Goal: Book appointment/travel/reservation

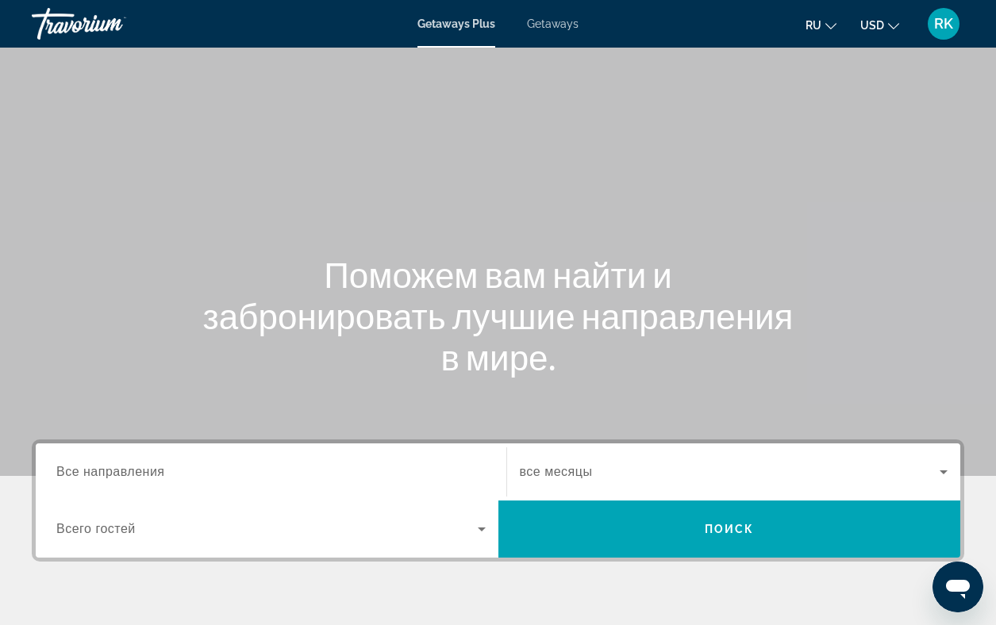
click at [114, 471] on span "Все направления" at bounding box center [110, 471] width 109 height 13
click at [114, 471] on input "Destination Все направления" at bounding box center [270, 473] width 429 height 19
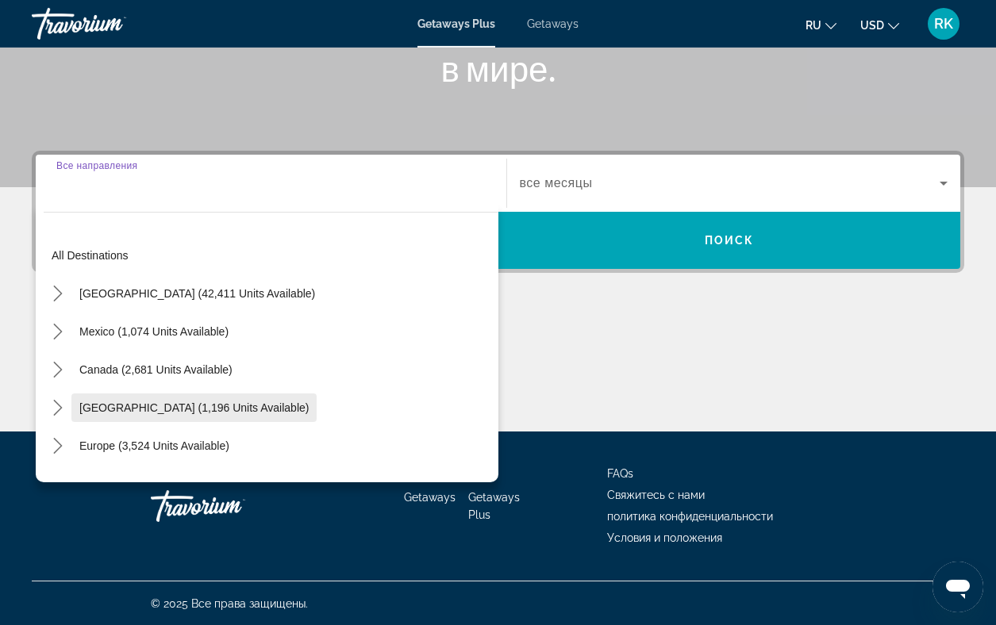
scroll to position [290, 0]
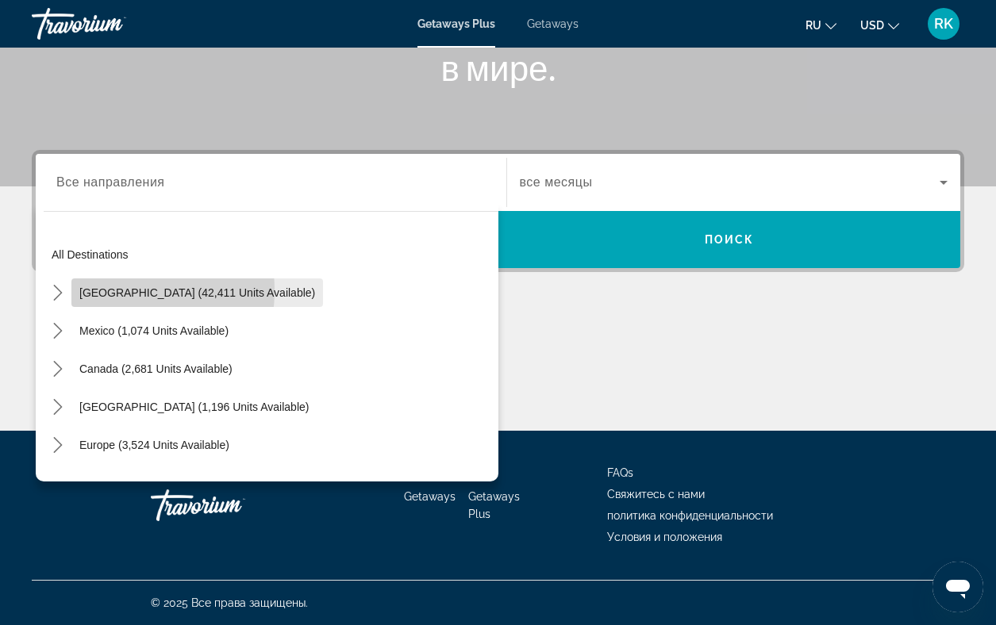
click at [105, 290] on span "[GEOGRAPHIC_DATA] (42,411 units available)" at bounding box center [197, 293] width 236 height 13
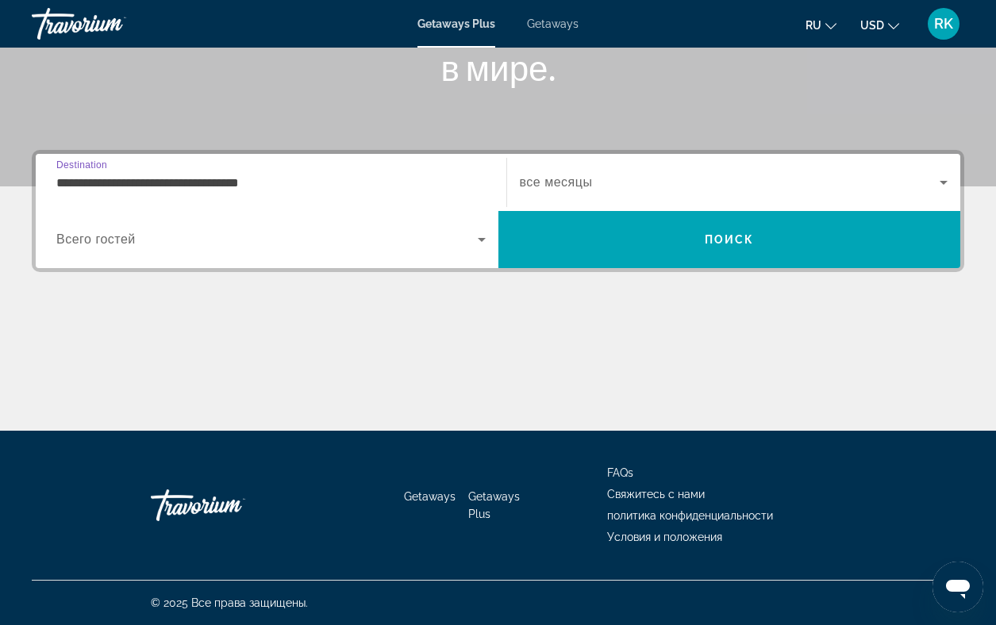
click at [253, 183] on input "**********" at bounding box center [270, 183] width 429 height 19
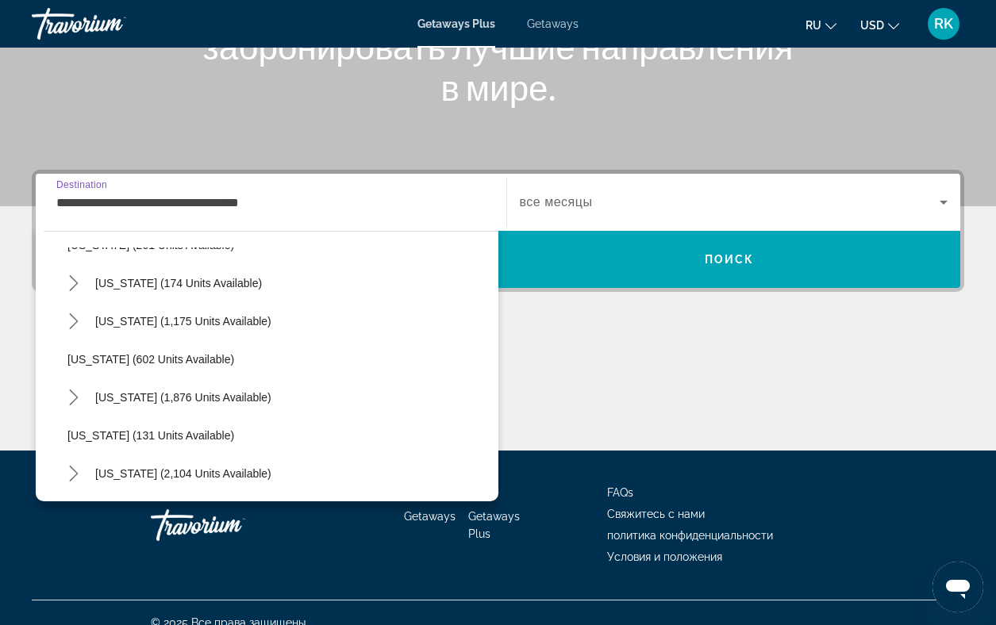
scroll to position [1062, 0]
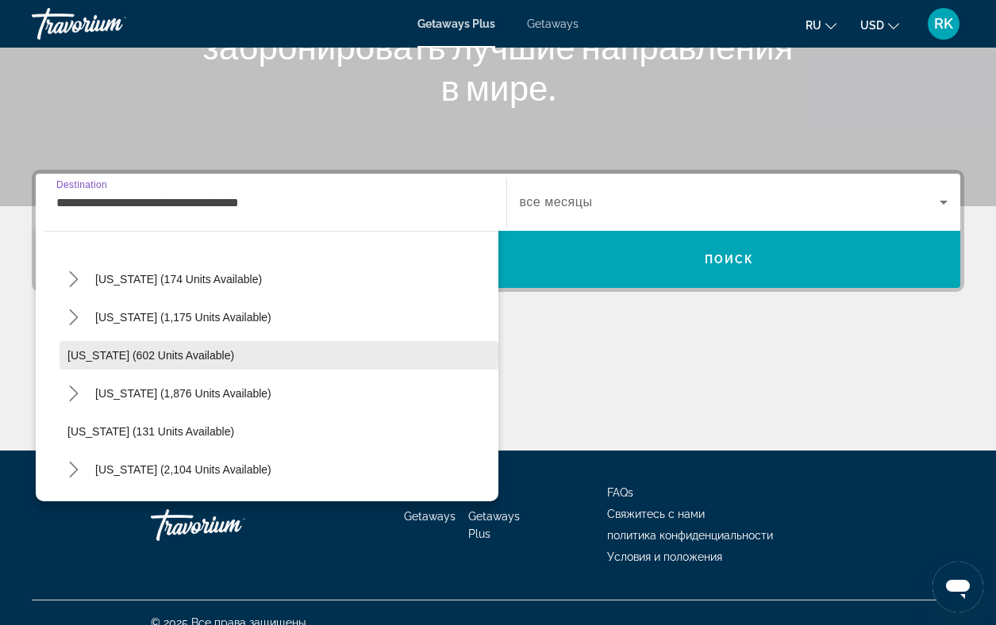
click at [145, 359] on span "[US_STATE] (602 units available)" at bounding box center [150, 355] width 167 height 13
type input "**********"
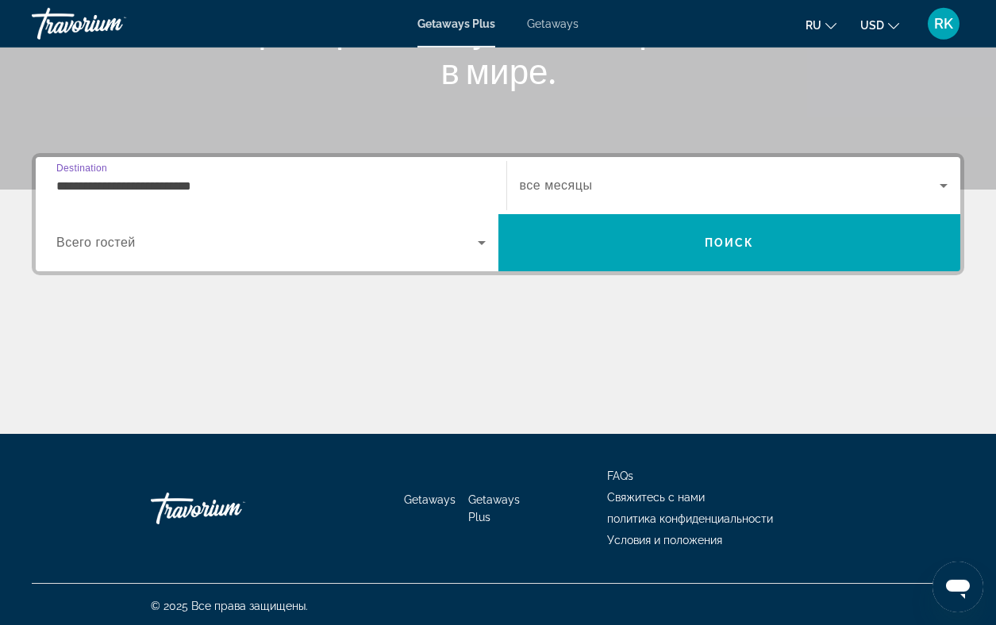
scroll to position [290, 0]
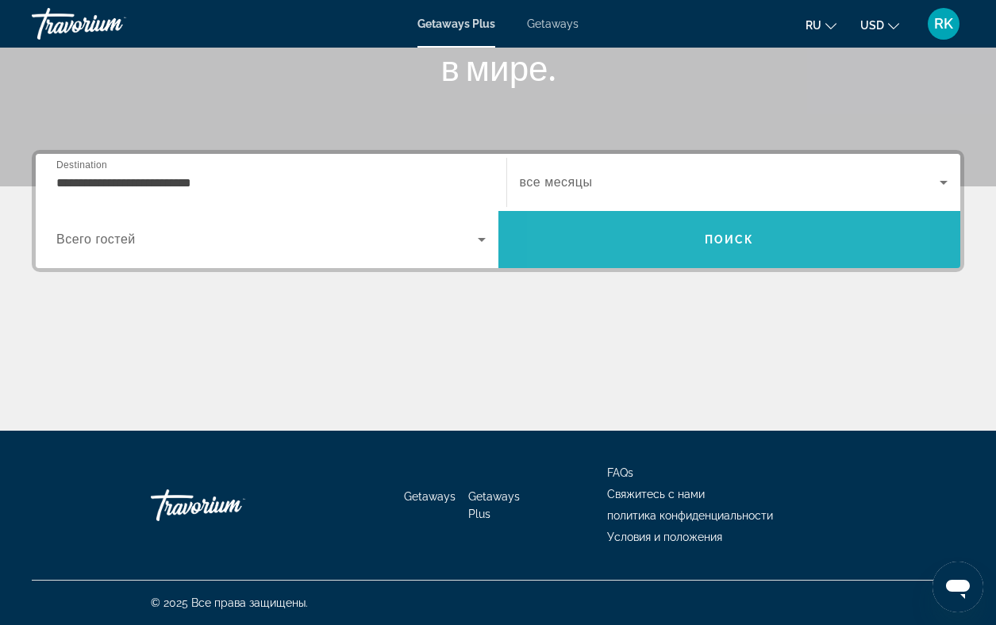
click at [644, 249] on span "Search" at bounding box center [729, 240] width 463 height 38
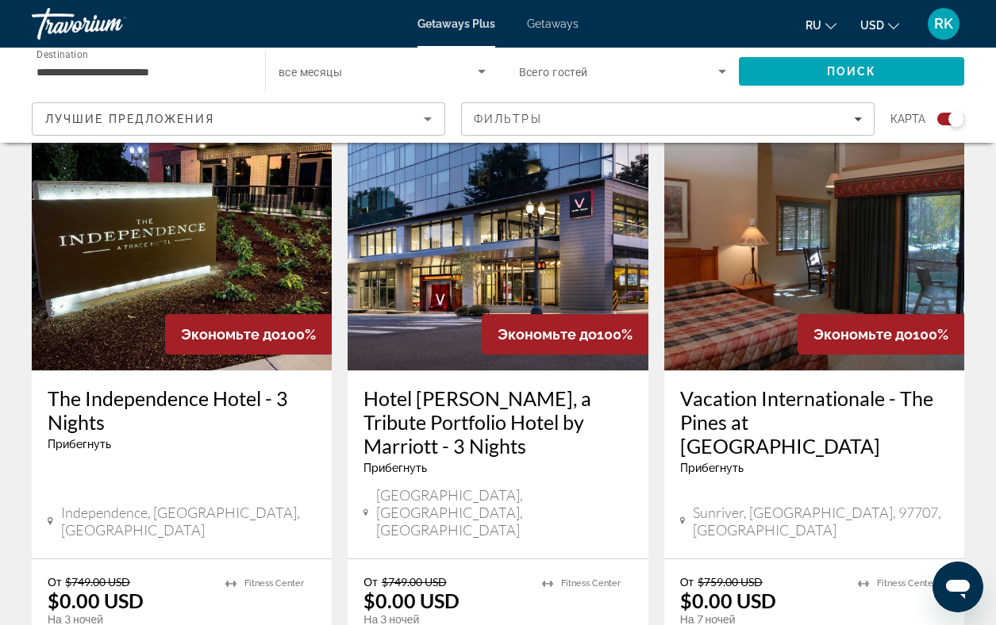
scroll to position [570, 0]
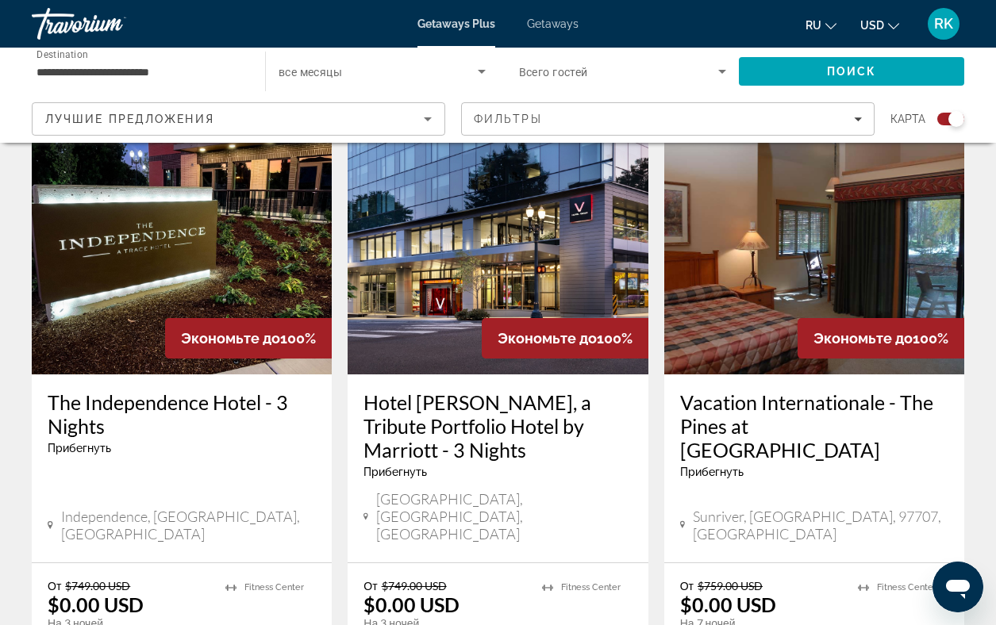
click at [539, 284] on img "Main content" at bounding box center [498, 248] width 300 height 254
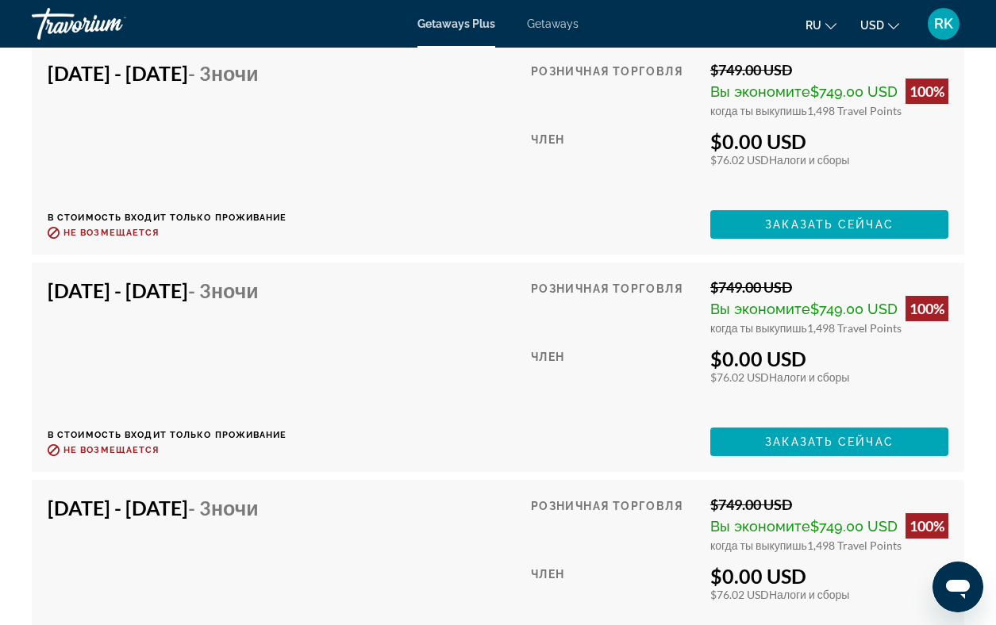
scroll to position [7581, 0]
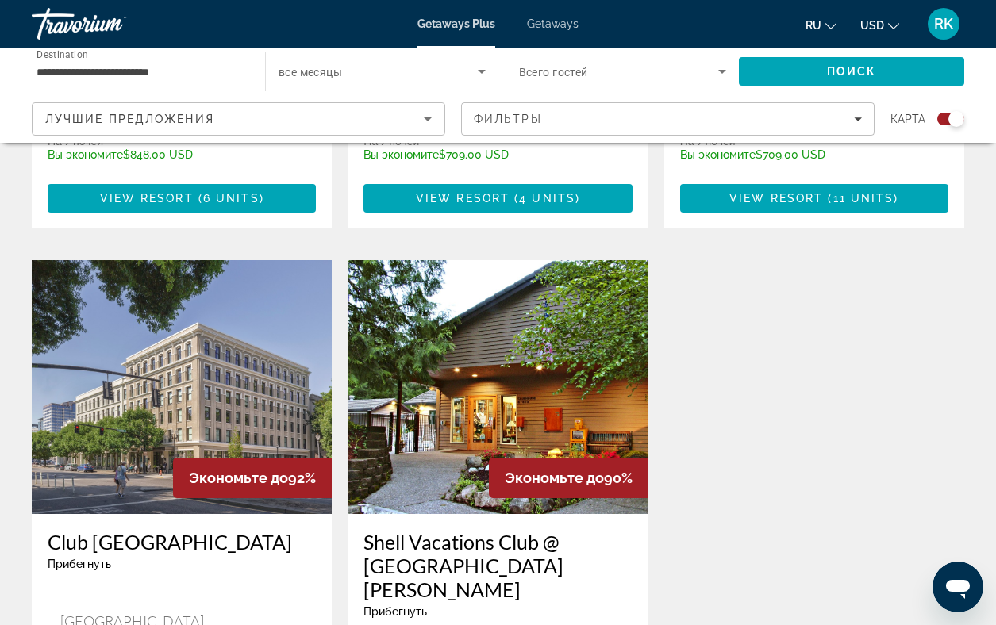
scroll to position [2232, 0]
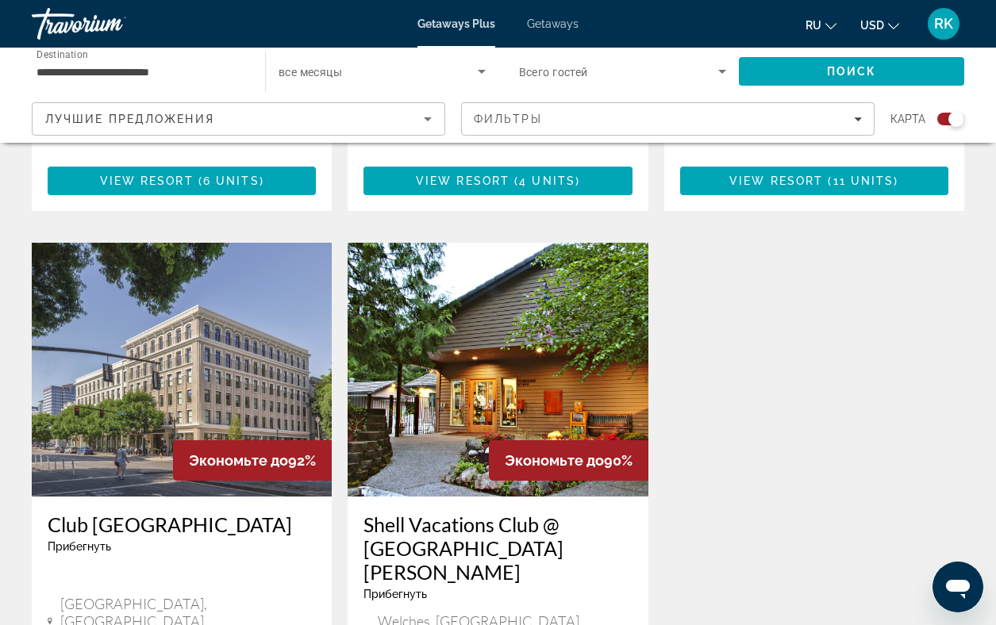
click at [257, 291] on img "Main content" at bounding box center [182, 370] width 300 height 254
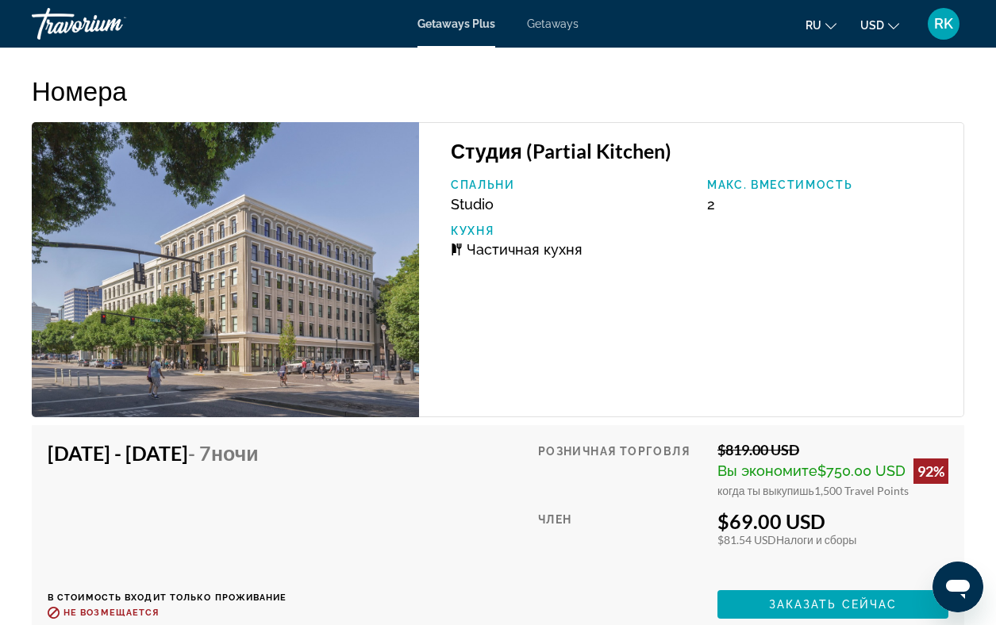
scroll to position [2831, 0]
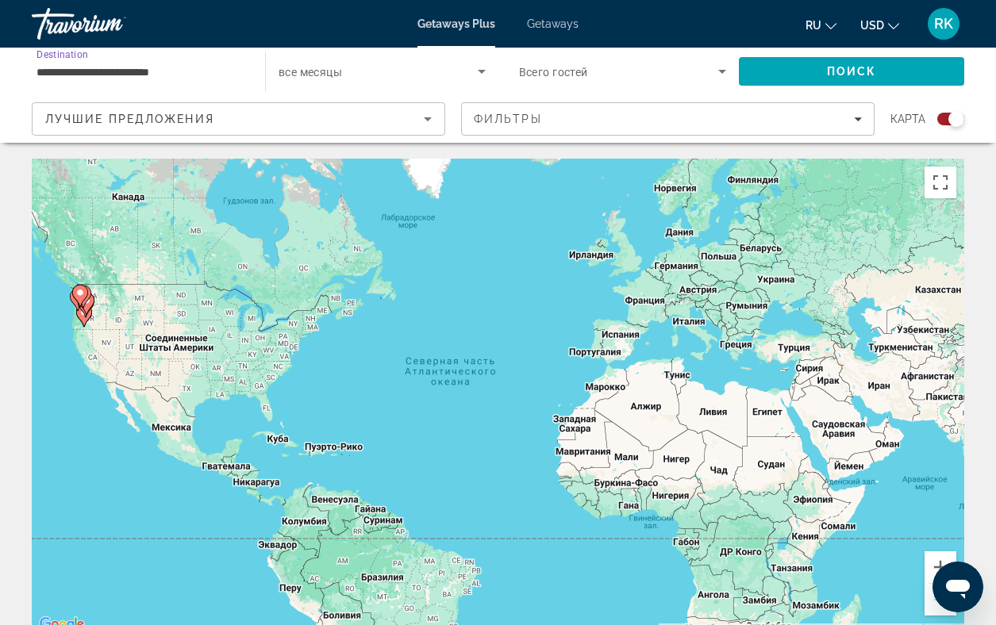
click at [153, 73] on input "**********" at bounding box center [141, 72] width 208 height 19
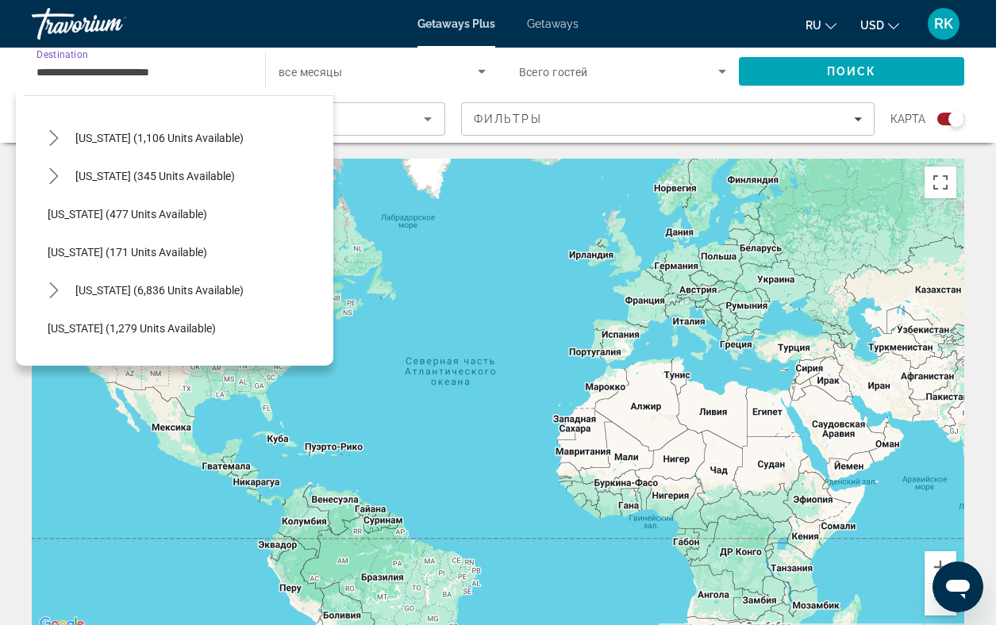
scroll to position [1297, 0]
click at [129, 214] on span "[US_STATE] (477 units available)" at bounding box center [128, 213] width 160 height 13
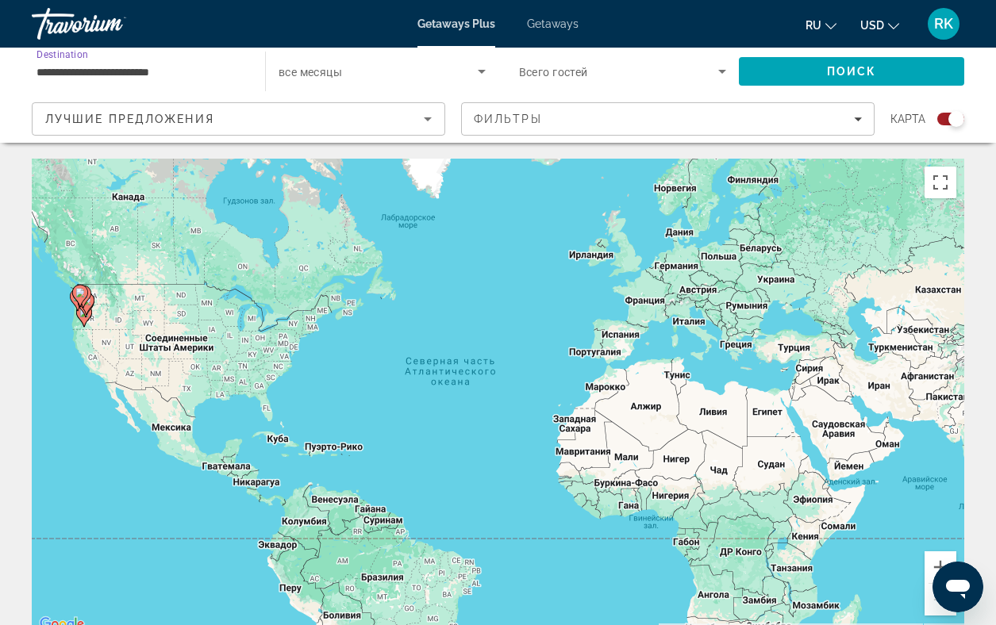
type input "**********"
click at [808, 71] on span "Search" at bounding box center [851, 71] width 225 height 38
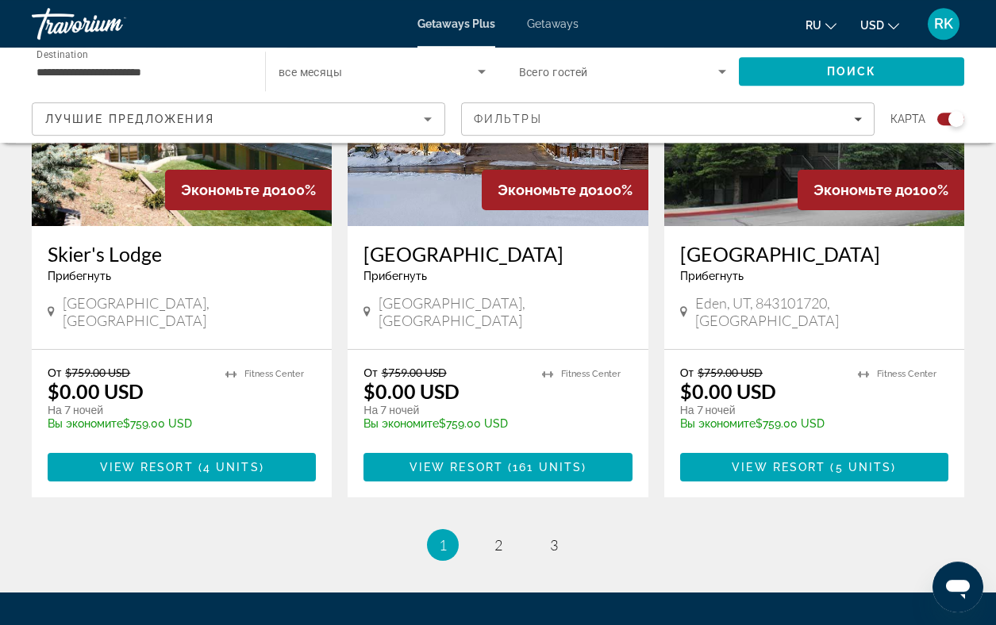
scroll to position [2450, 0]
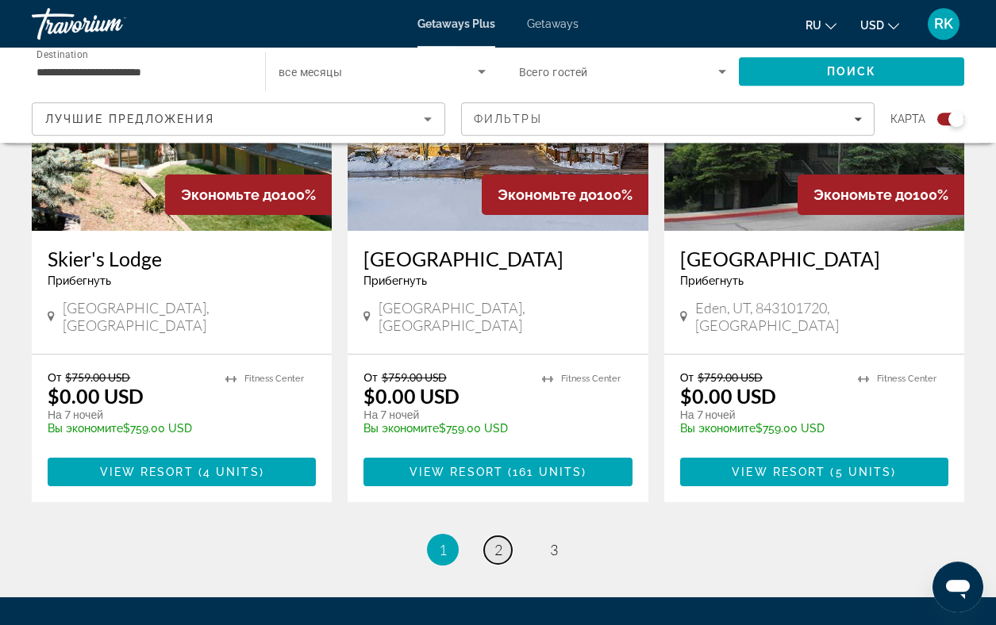
click at [497, 541] on span "2" at bounding box center [498, 549] width 8 height 17
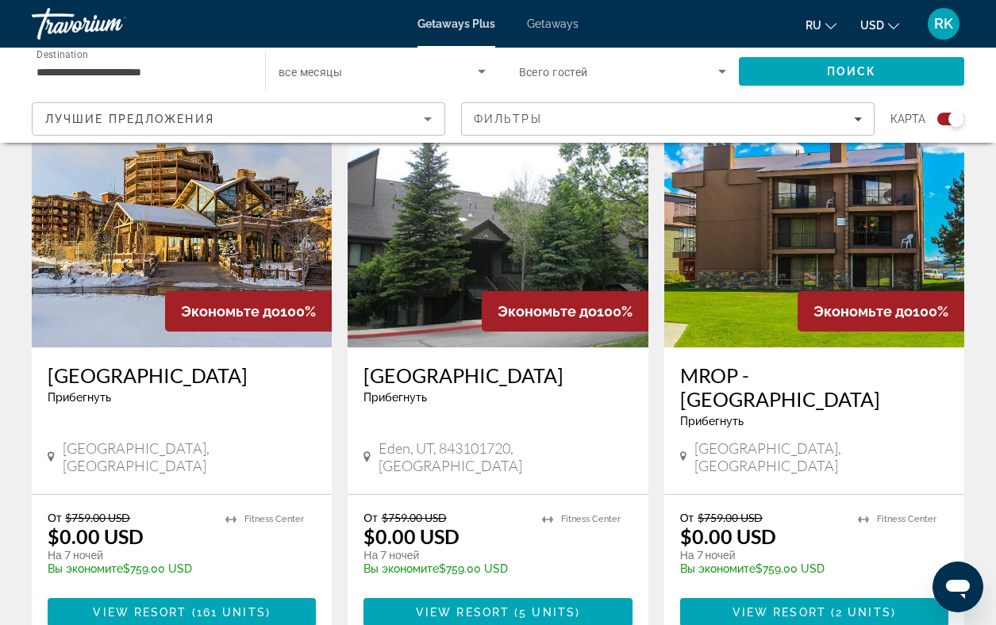
scroll to position [2353, 0]
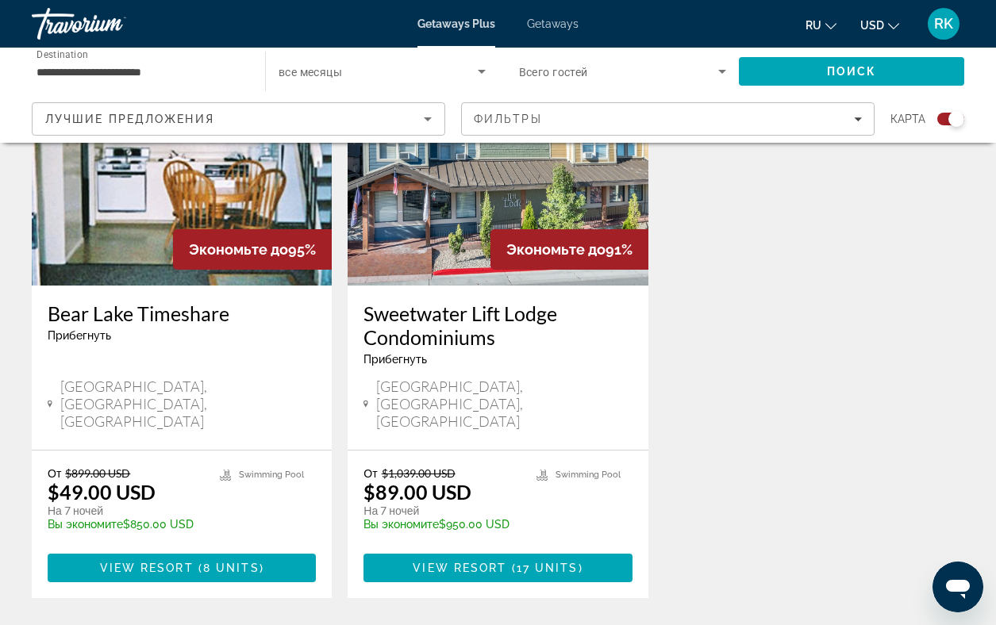
scroll to position [1809, 0]
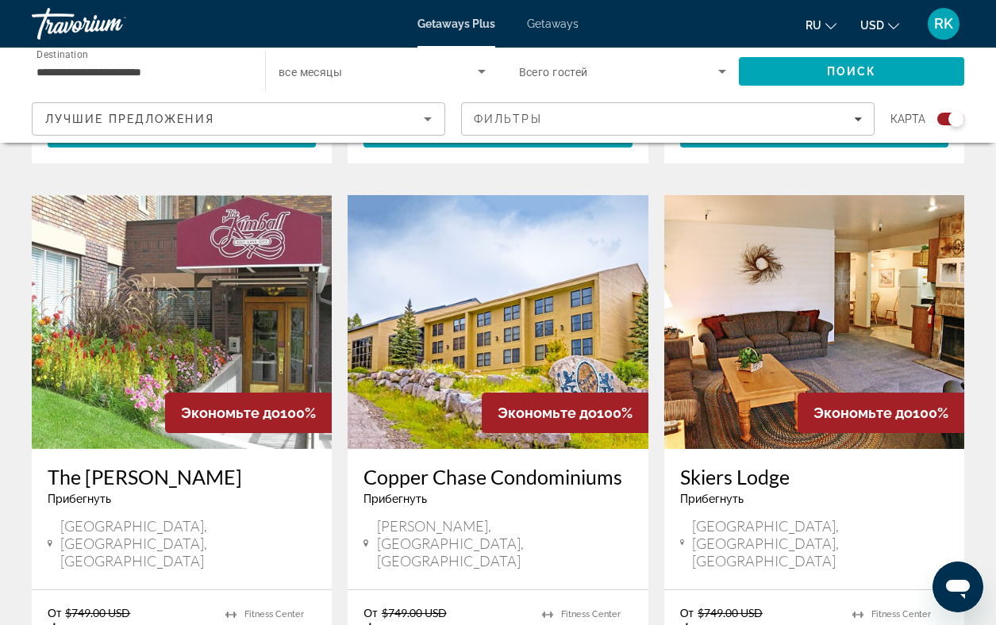
scroll to position [1095, 0]
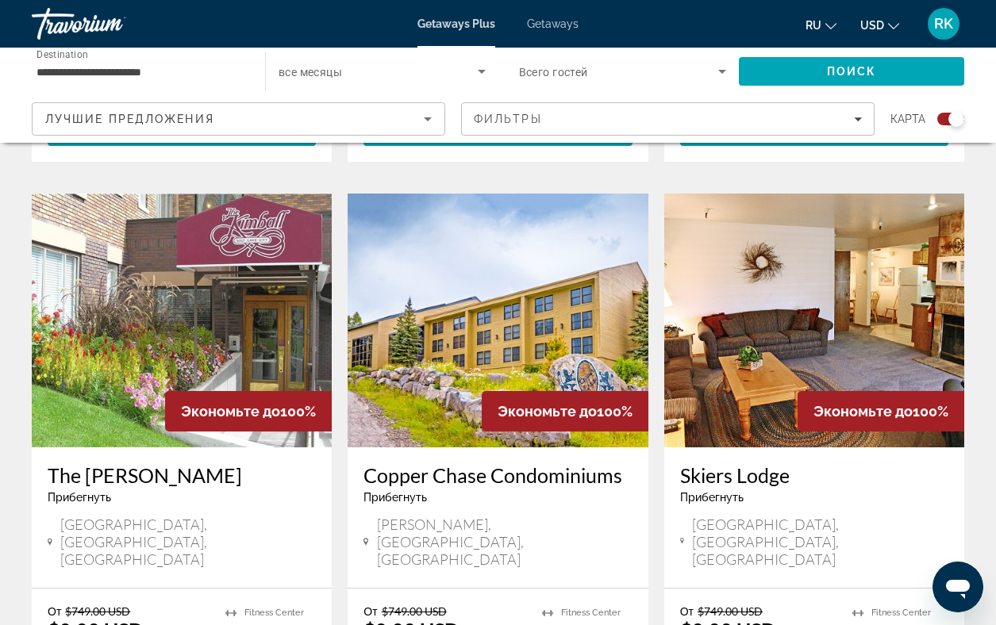
click at [210, 248] on img "Main content" at bounding box center [182, 321] width 300 height 254
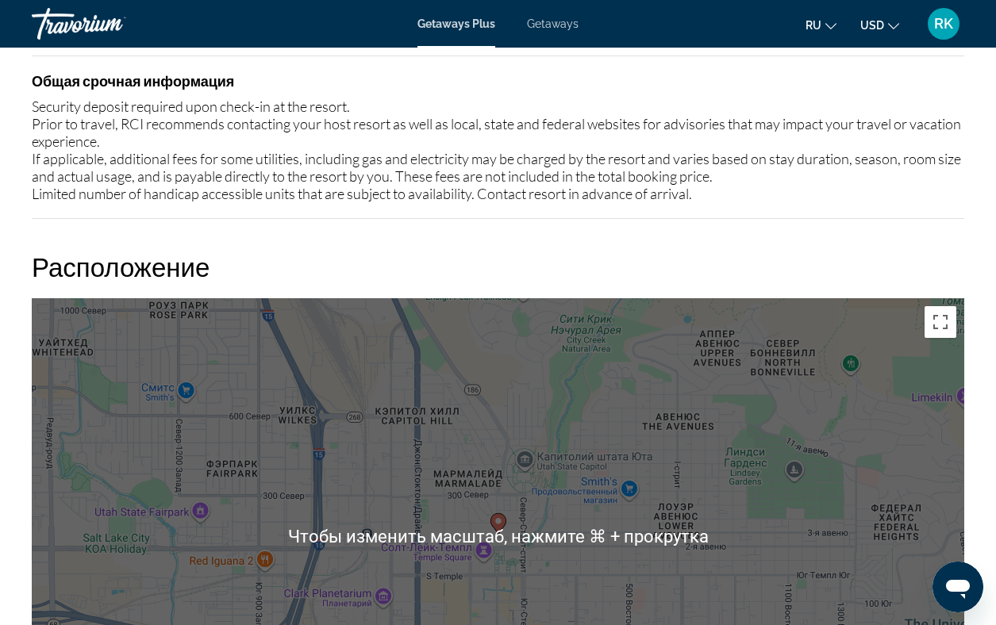
scroll to position [2010, 0]
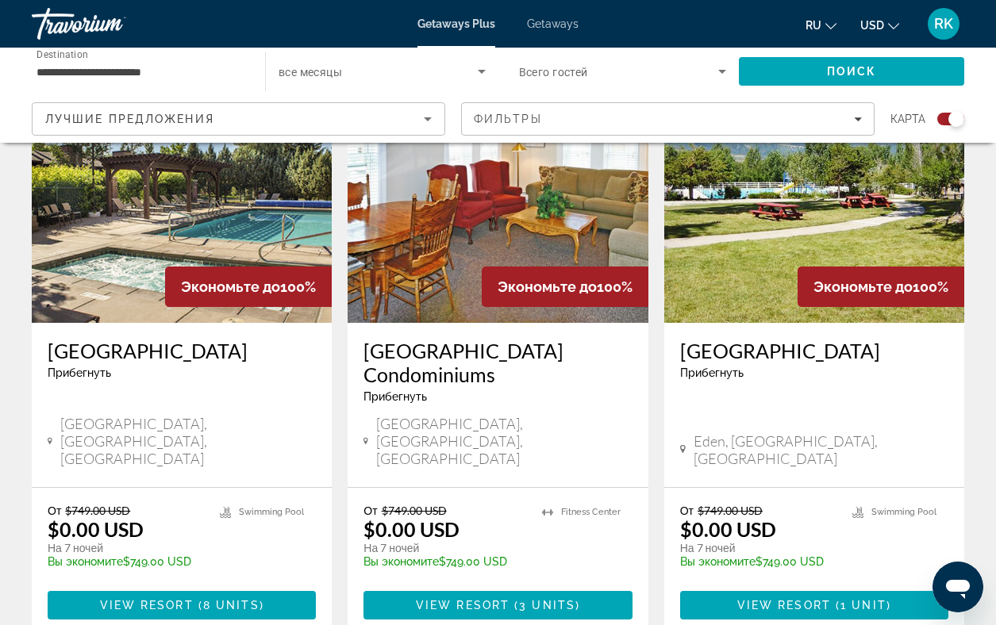
scroll to position [620, 0]
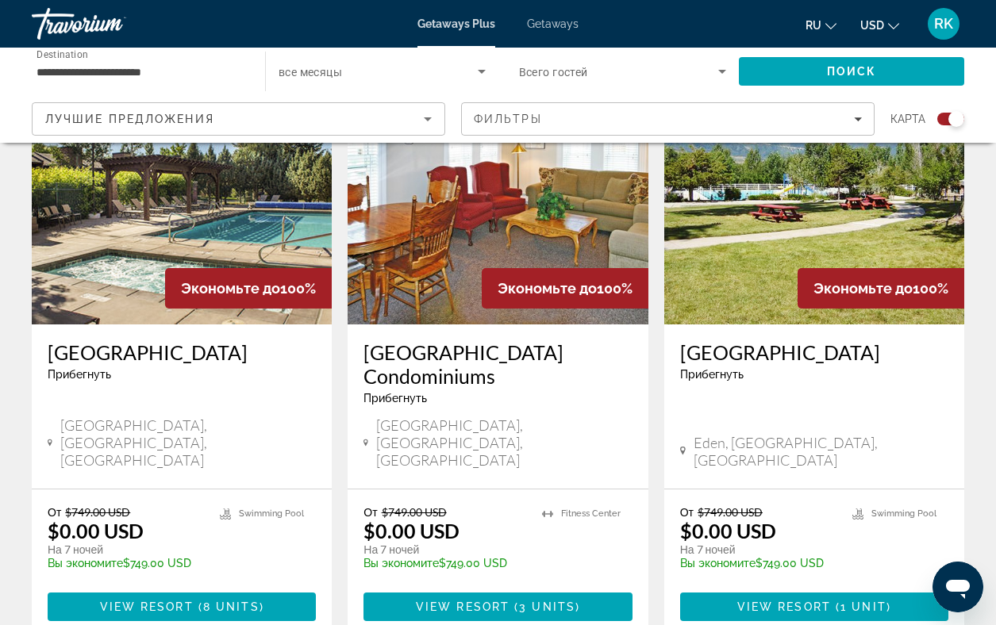
click at [209, 248] on img "Main content" at bounding box center [182, 198] width 300 height 254
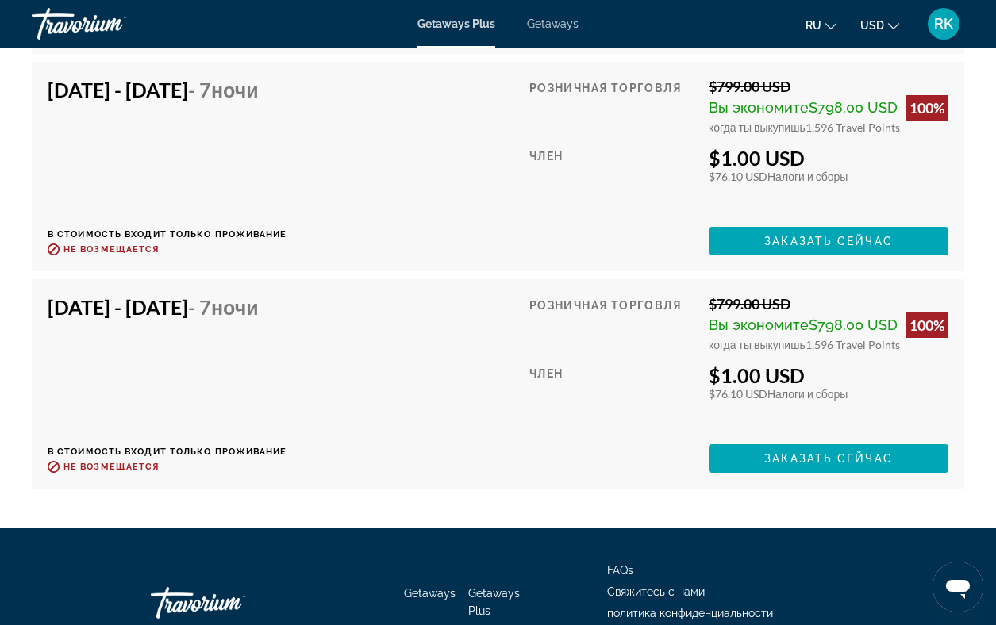
scroll to position [4727, 0]
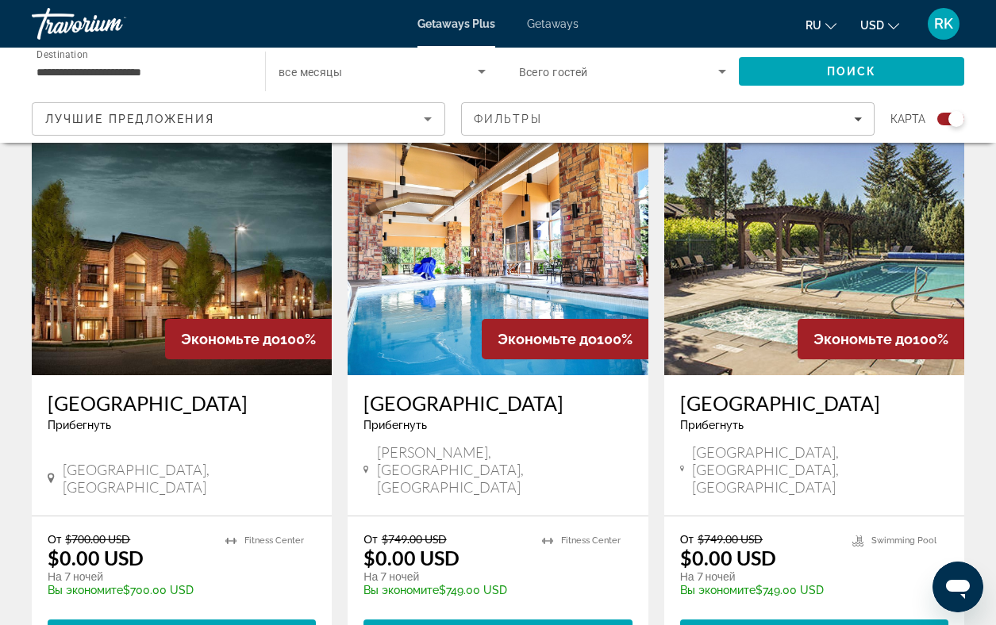
scroll to position [1152, 0]
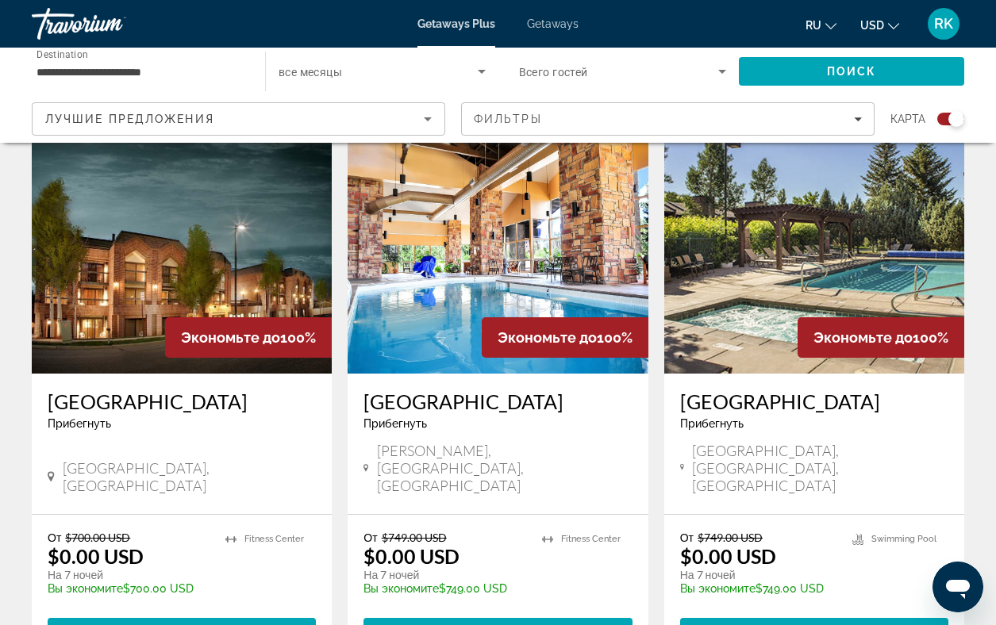
click at [120, 248] on img "Main content" at bounding box center [182, 247] width 300 height 254
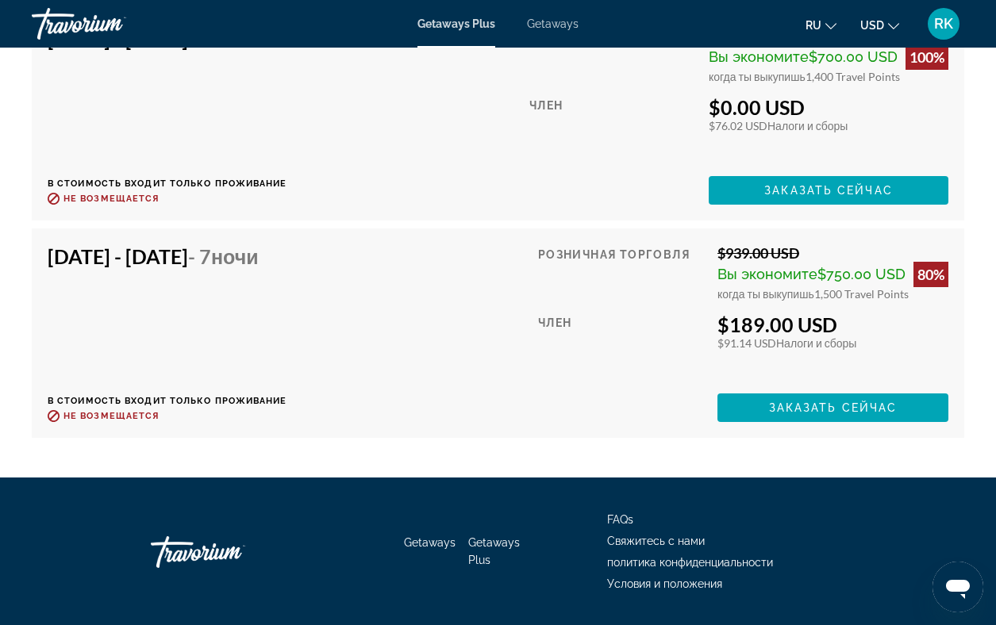
scroll to position [4880, 0]
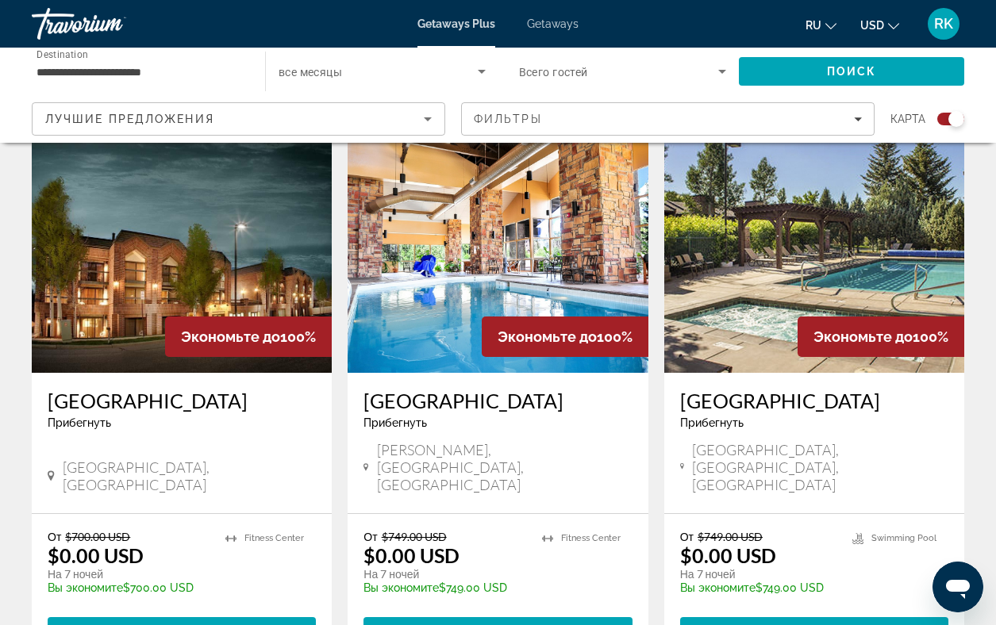
scroll to position [1157, 0]
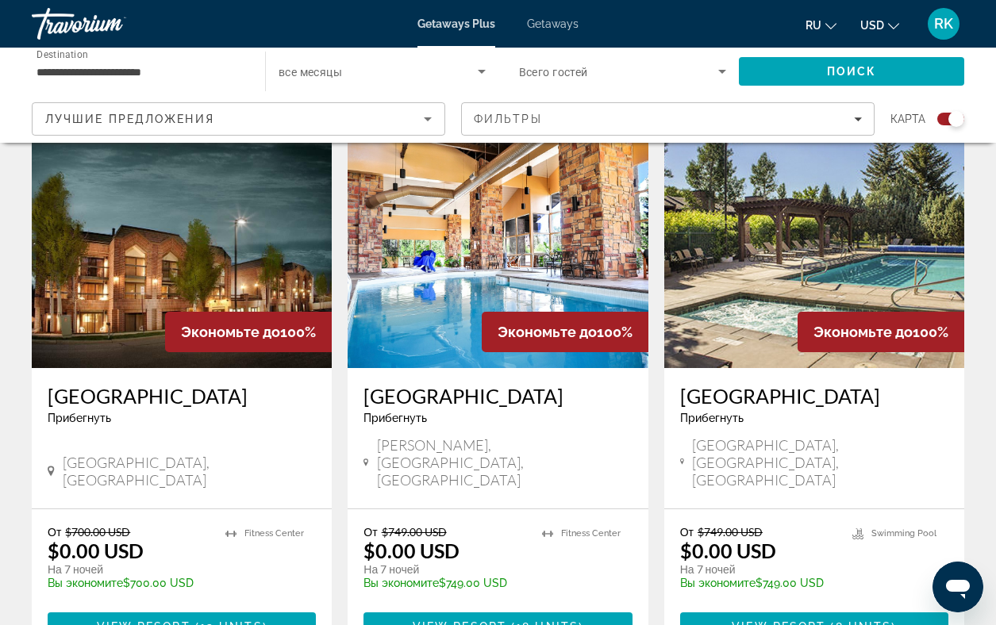
click at [451, 239] on img "Main content" at bounding box center [498, 241] width 300 height 254
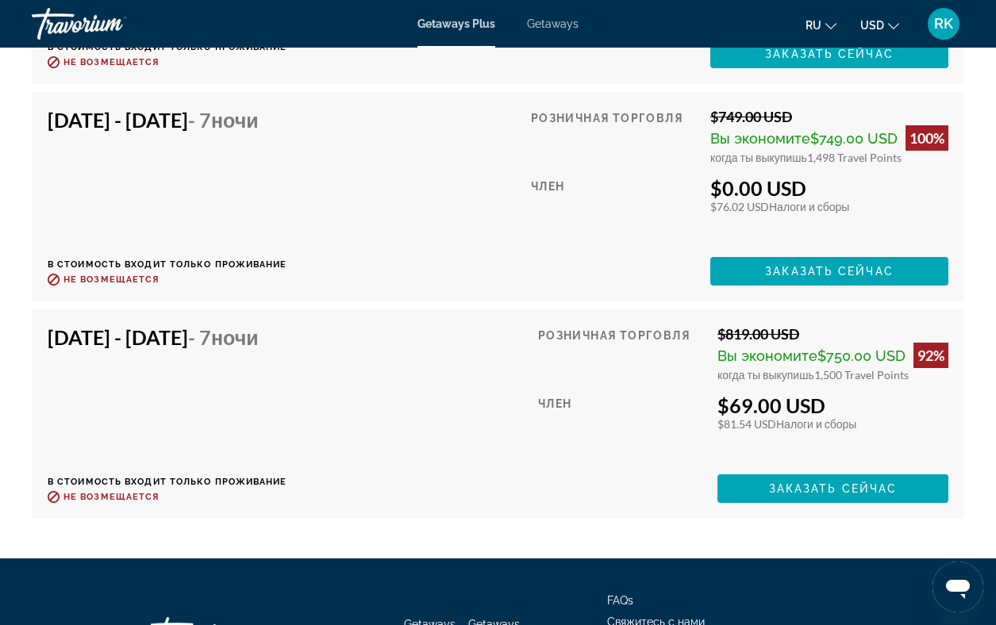
scroll to position [5386, 0]
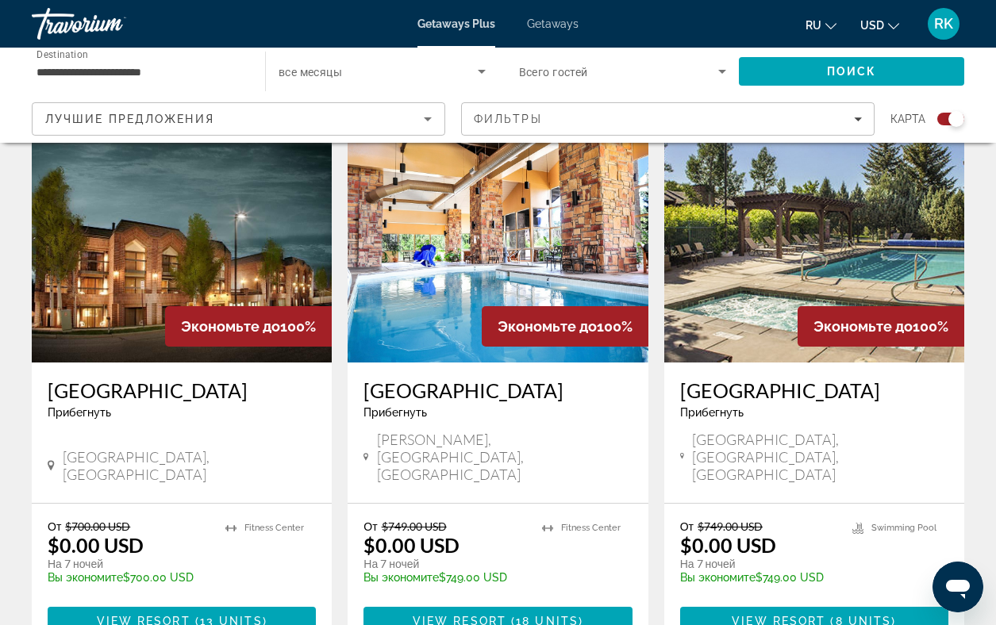
scroll to position [1164, 0]
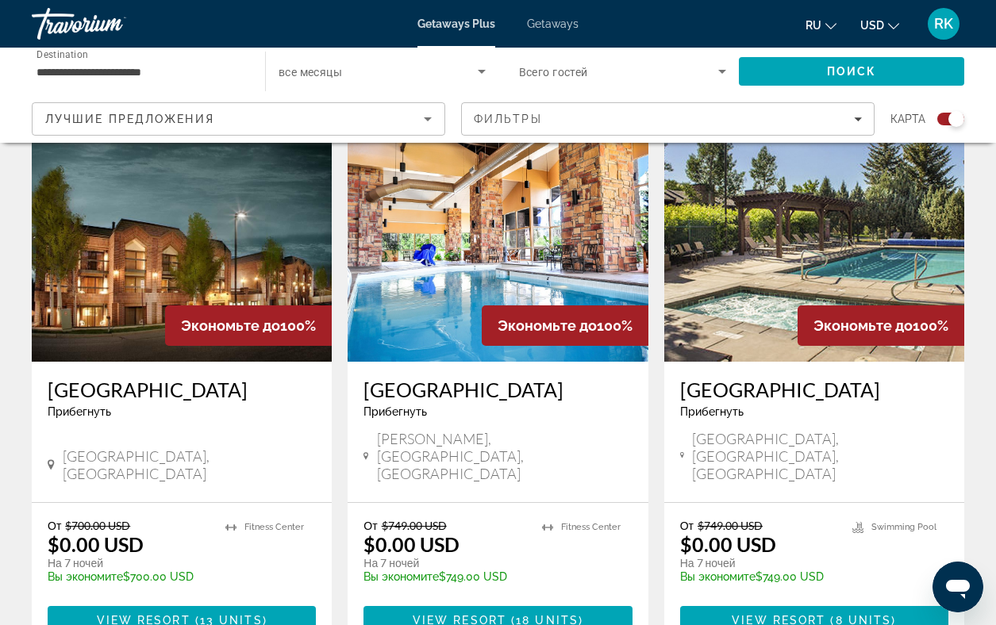
click at [848, 221] on img "Main content" at bounding box center [814, 235] width 300 height 254
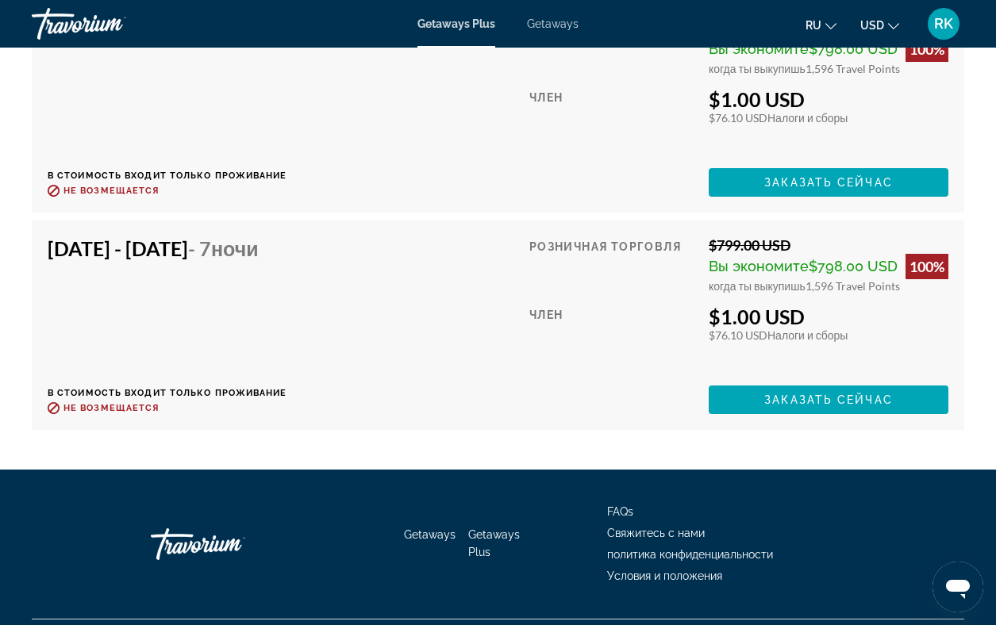
scroll to position [4727, 0]
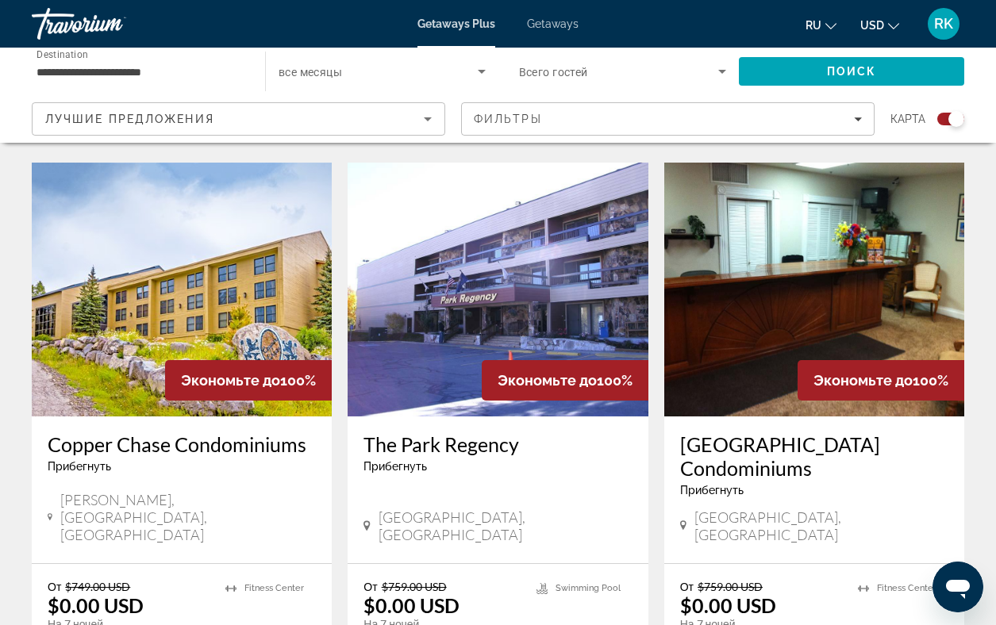
scroll to position [1686, 0]
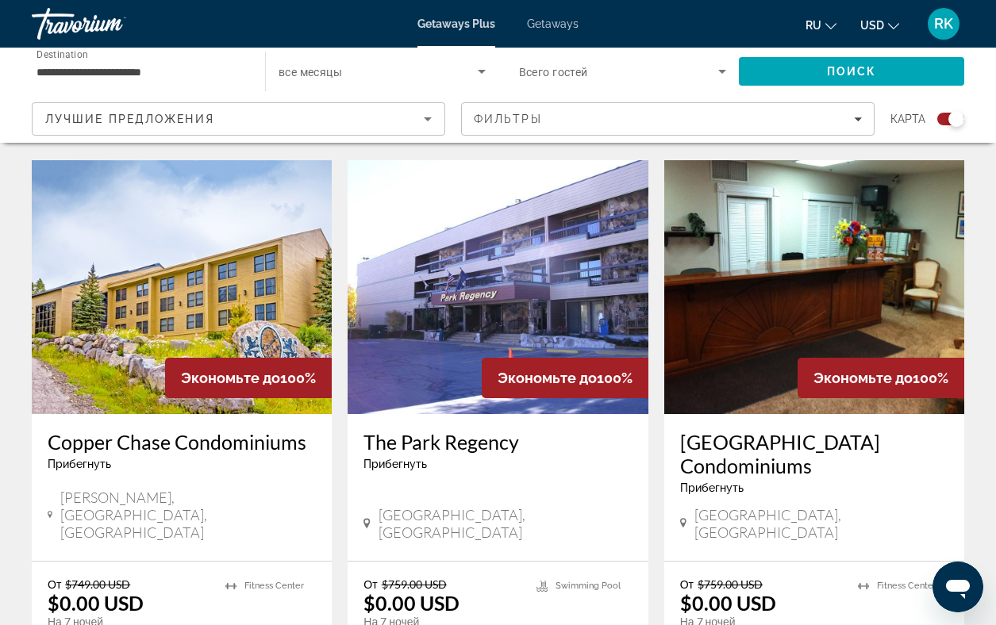
click at [466, 414] on div "The Park Regency Прибегнуть - Это курорт только для взрослых [GEOGRAPHIC_DATA],…" at bounding box center [498, 487] width 300 height 147
click at [443, 304] on img "Main content" at bounding box center [498, 287] width 300 height 254
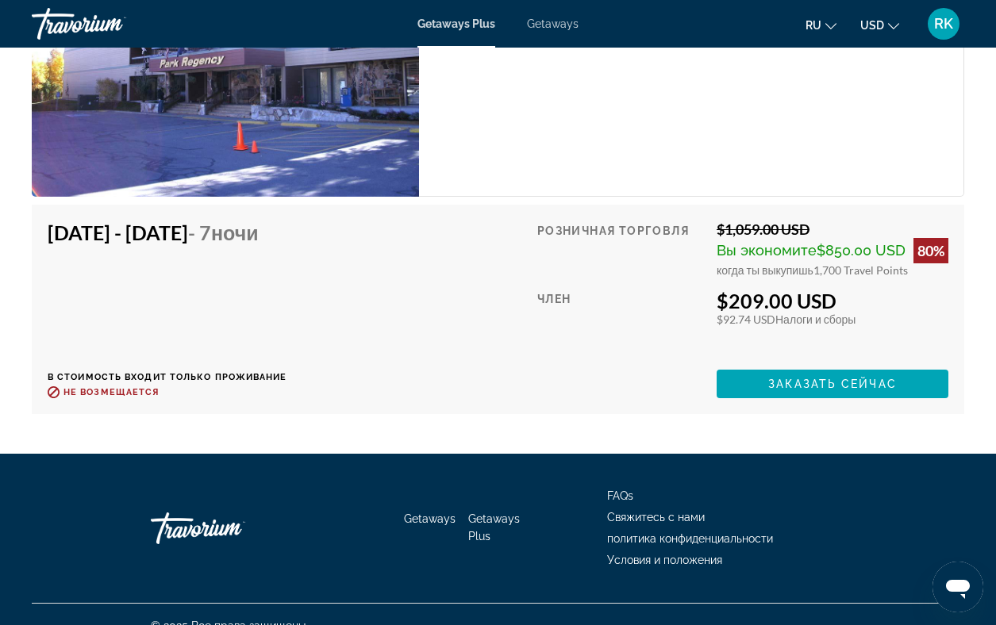
scroll to position [4676, 0]
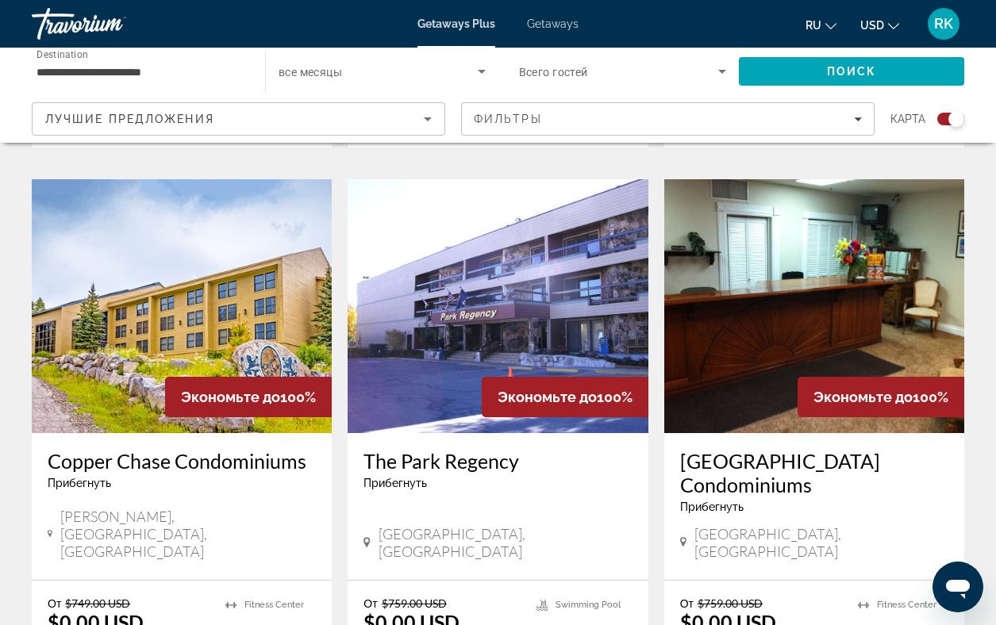
scroll to position [1668, 0]
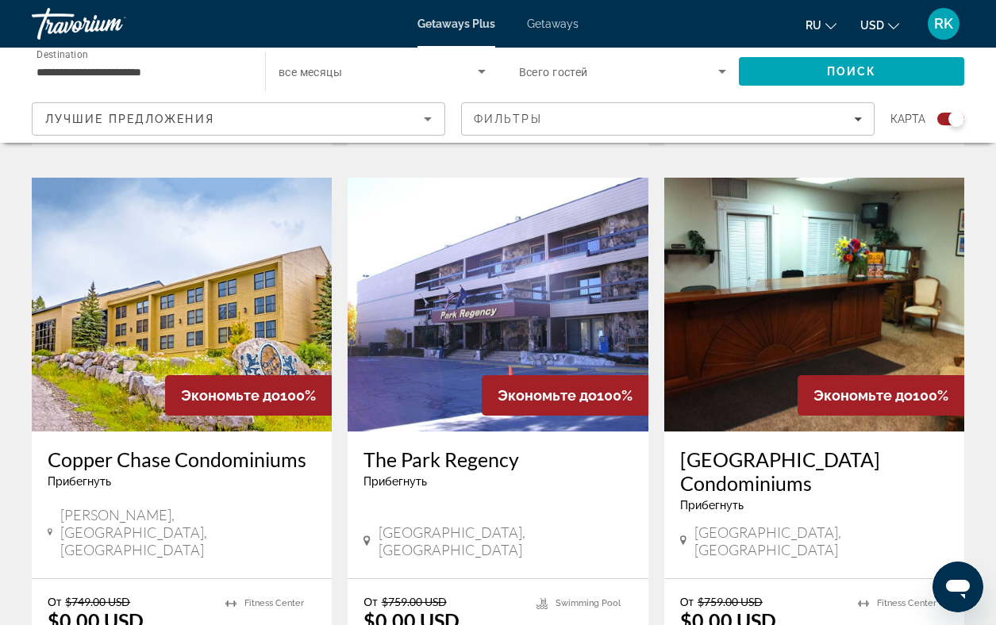
click at [749, 264] on img "Main content" at bounding box center [814, 305] width 300 height 254
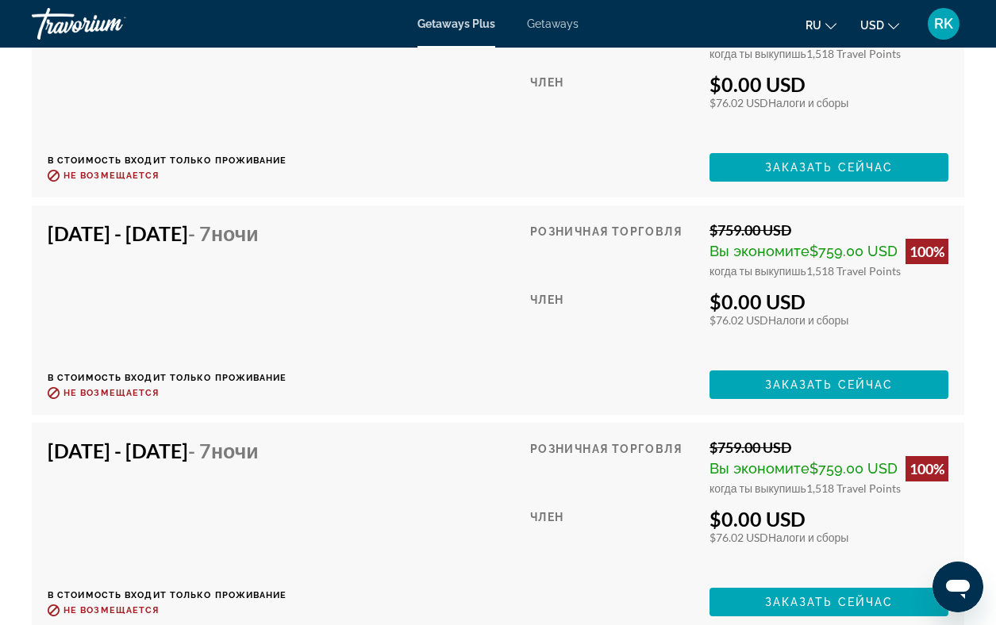
scroll to position [3458, 0]
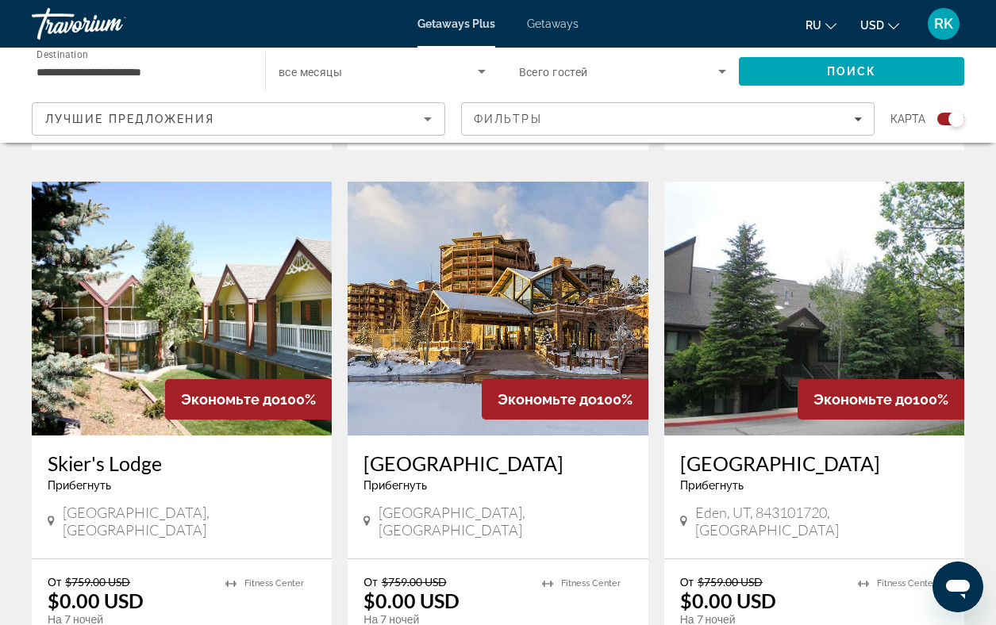
scroll to position [2250, 0]
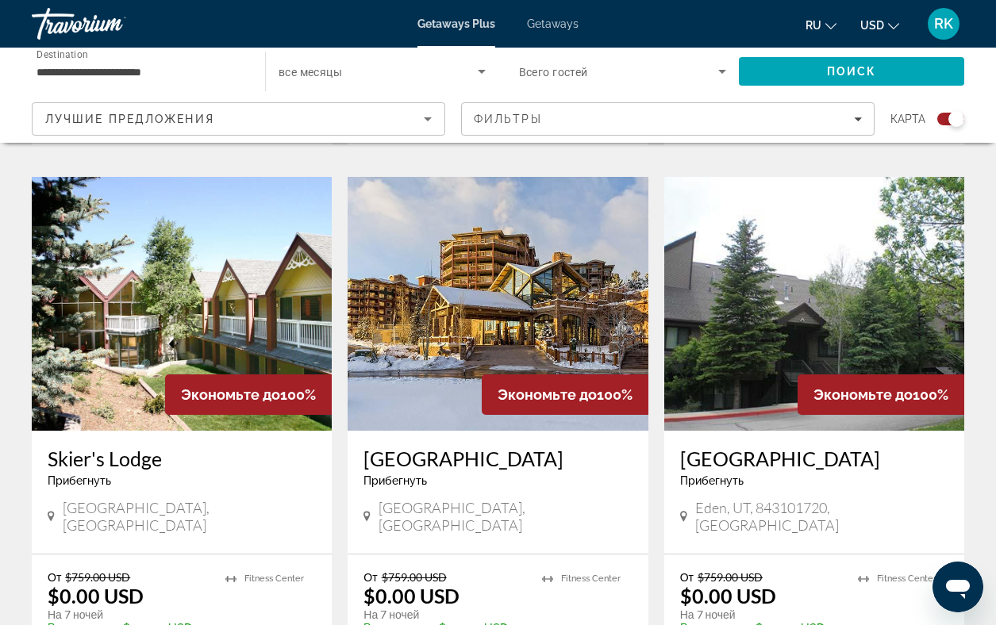
click at [125, 262] on img "Main content" at bounding box center [182, 304] width 300 height 254
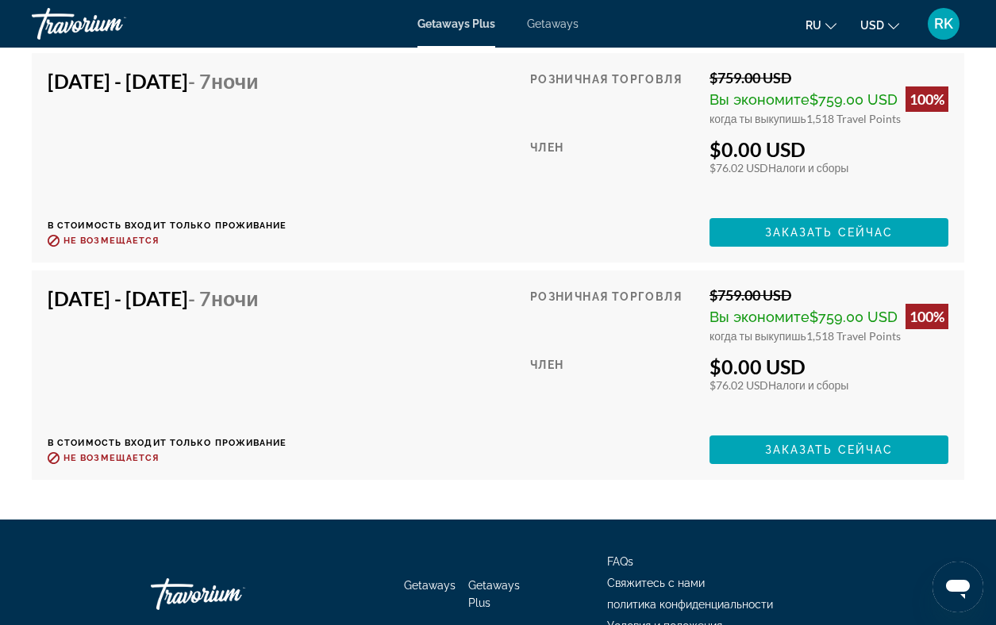
scroll to position [2946, 0]
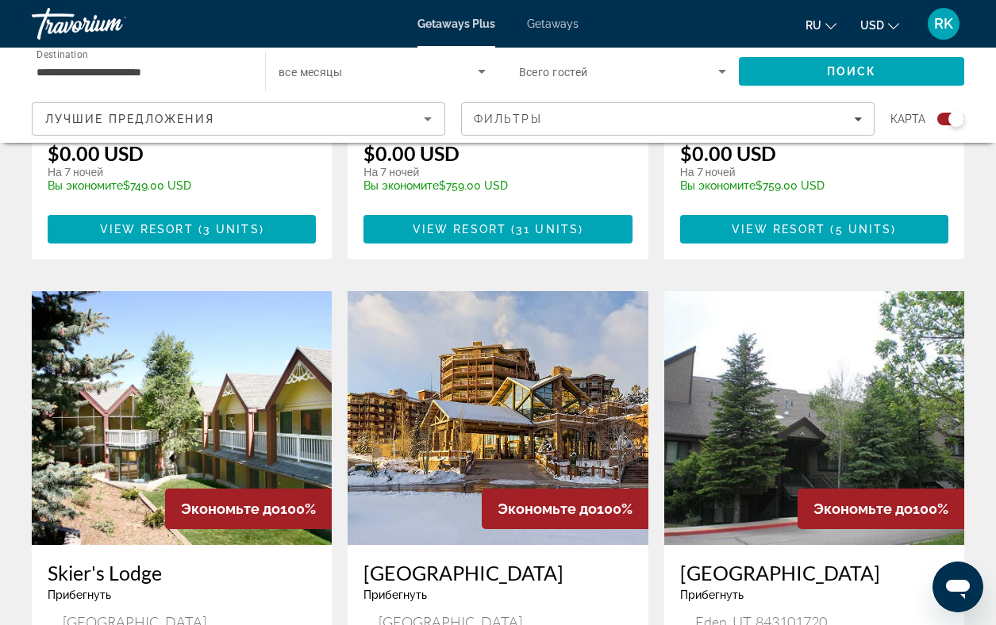
scroll to position [2130, 0]
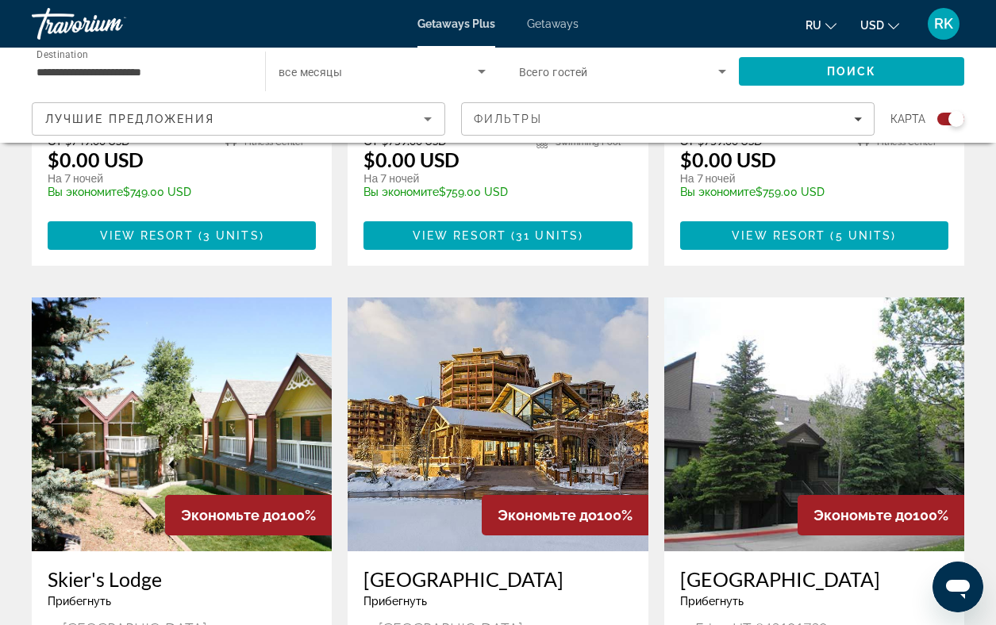
click at [417, 302] on img "Main content" at bounding box center [498, 425] width 300 height 254
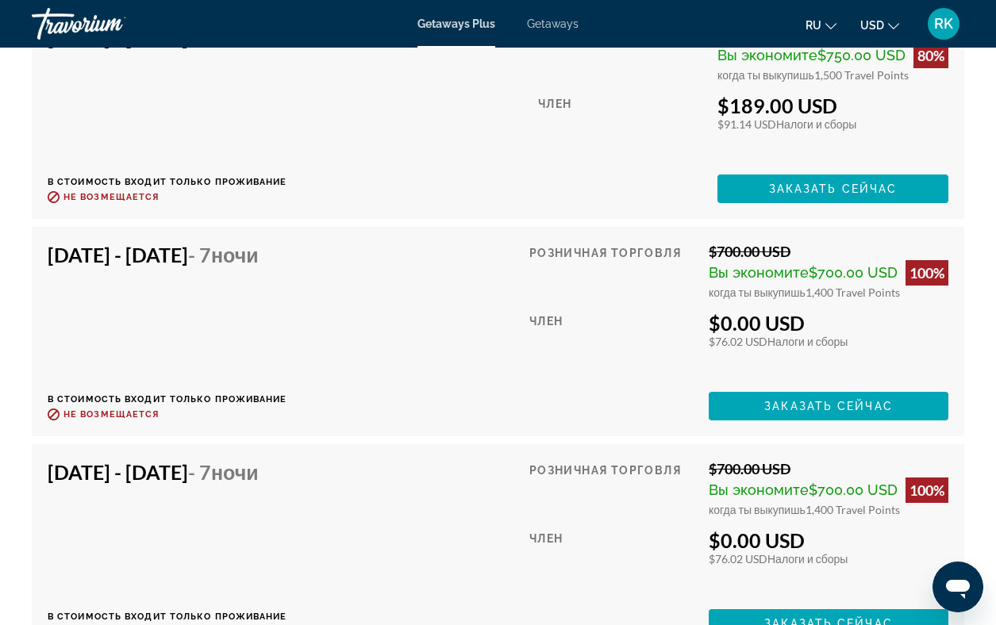
scroll to position [4190, 0]
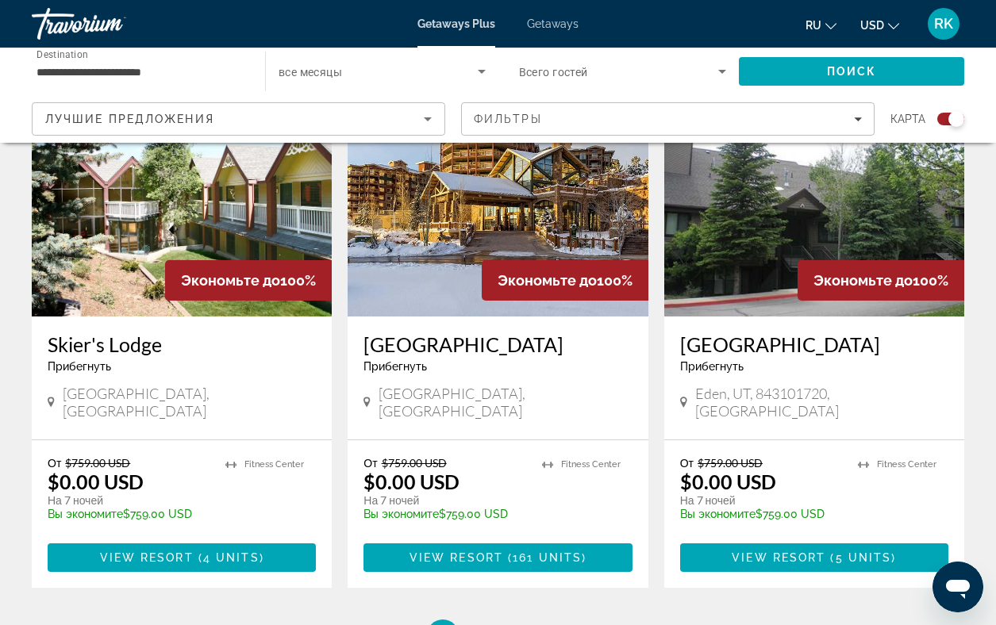
scroll to position [2506, 0]
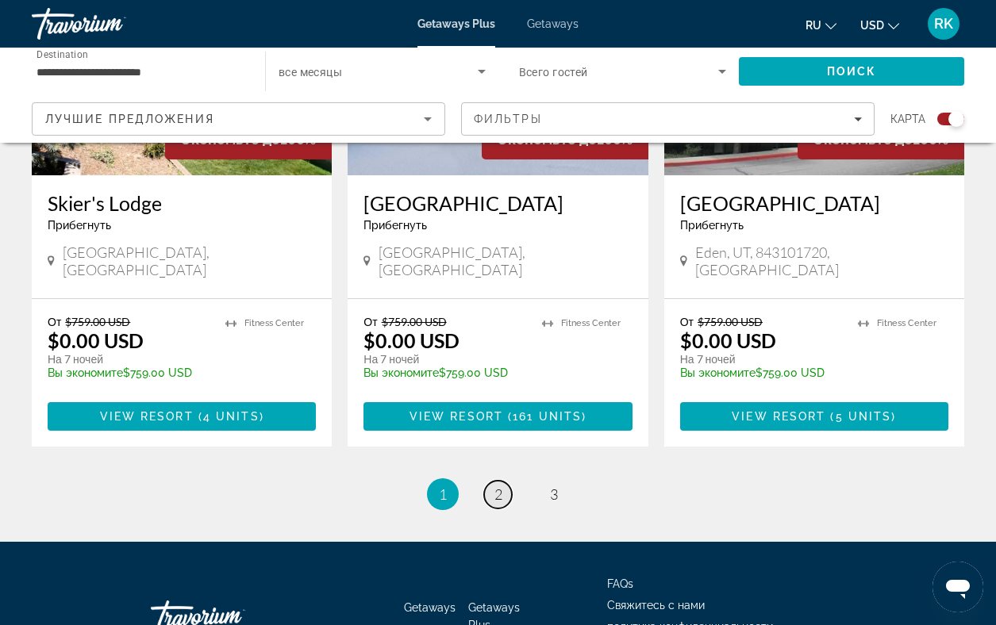
click at [498, 486] on span "2" at bounding box center [498, 494] width 8 height 17
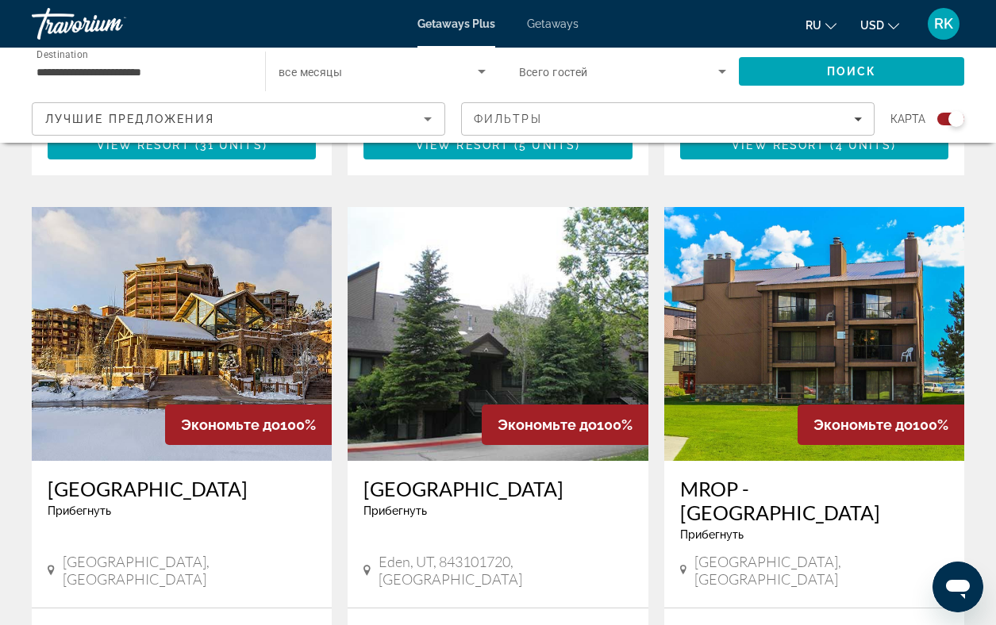
scroll to position [2237, 0]
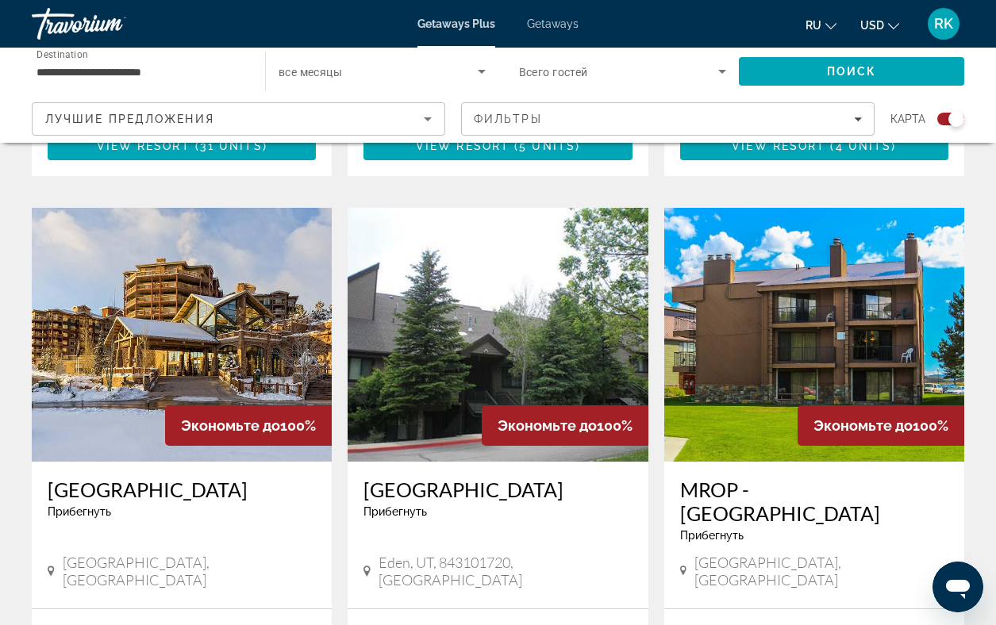
click at [155, 237] on img "Main content" at bounding box center [182, 335] width 300 height 254
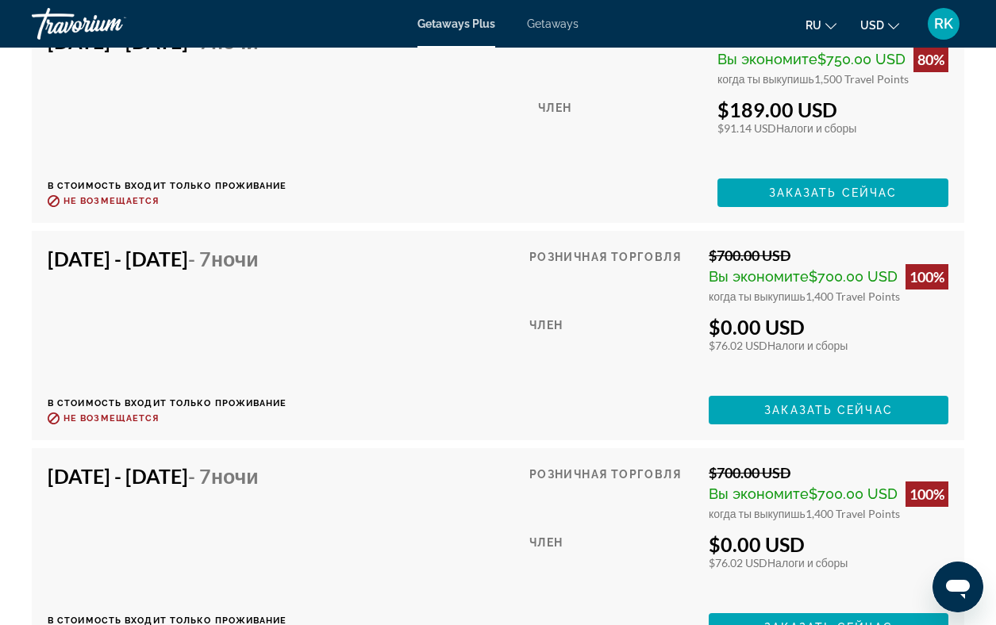
scroll to position [4180, 0]
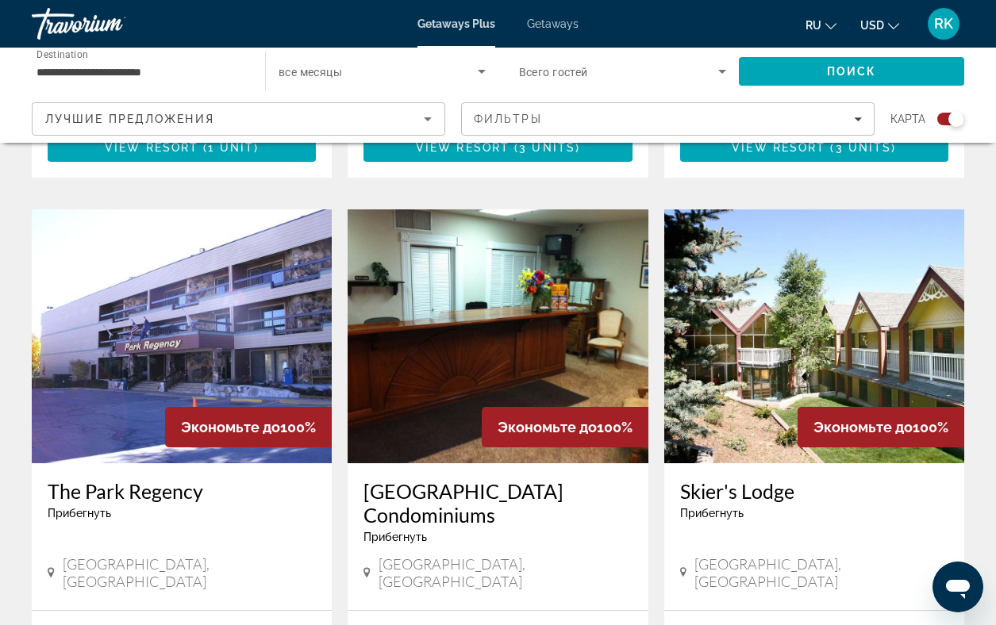
scroll to position [1615, 0]
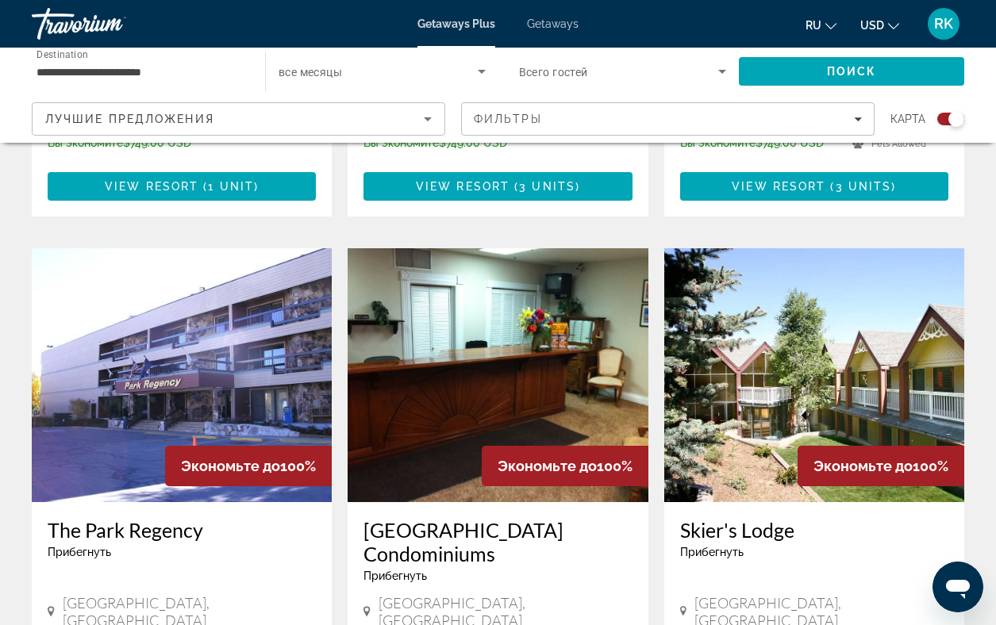
click at [824, 293] on img "Main content" at bounding box center [814, 375] width 300 height 254
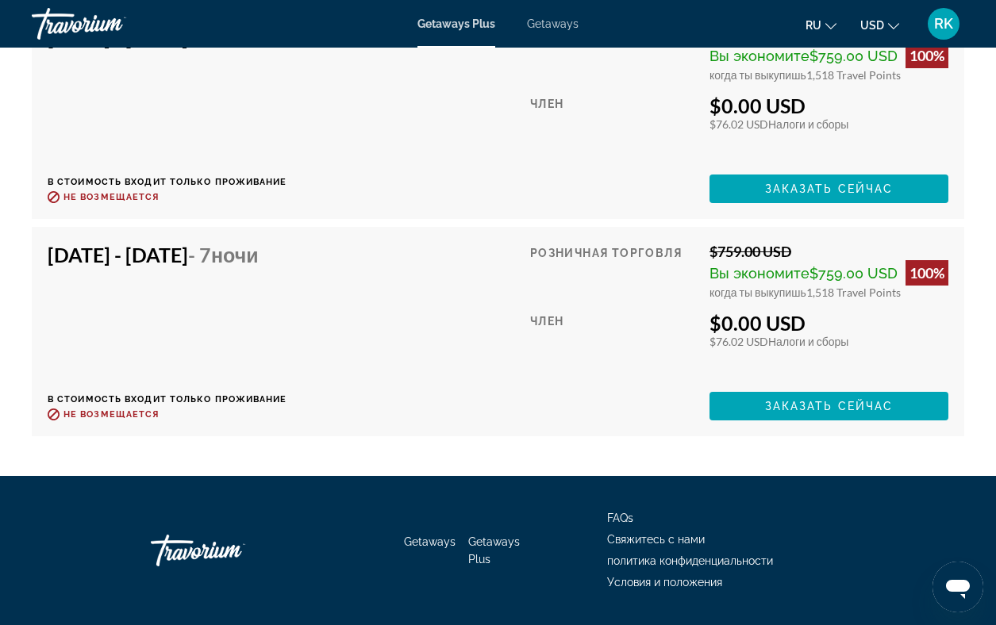
scroll to position [3010, 0]
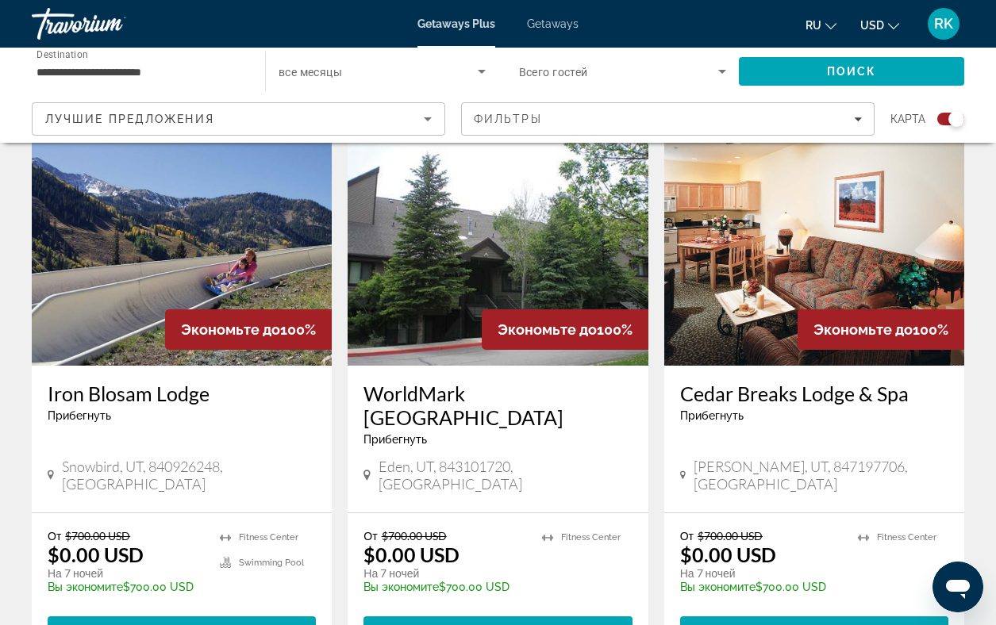
scroll to position [586, 0]
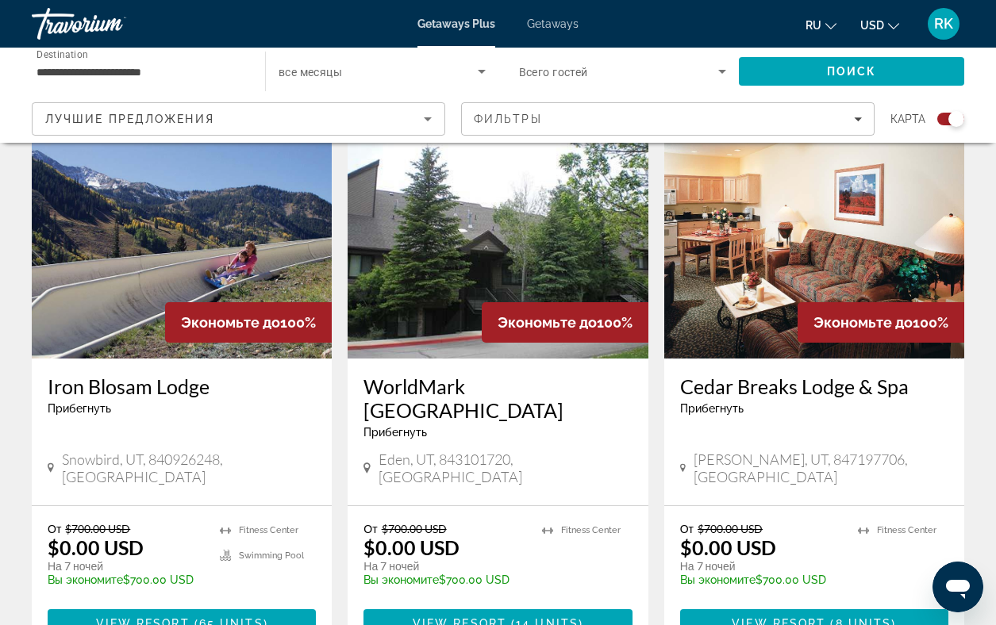
click at [417, 236] on img "Main content" at bounding box center [498, 232] width 300 height 254
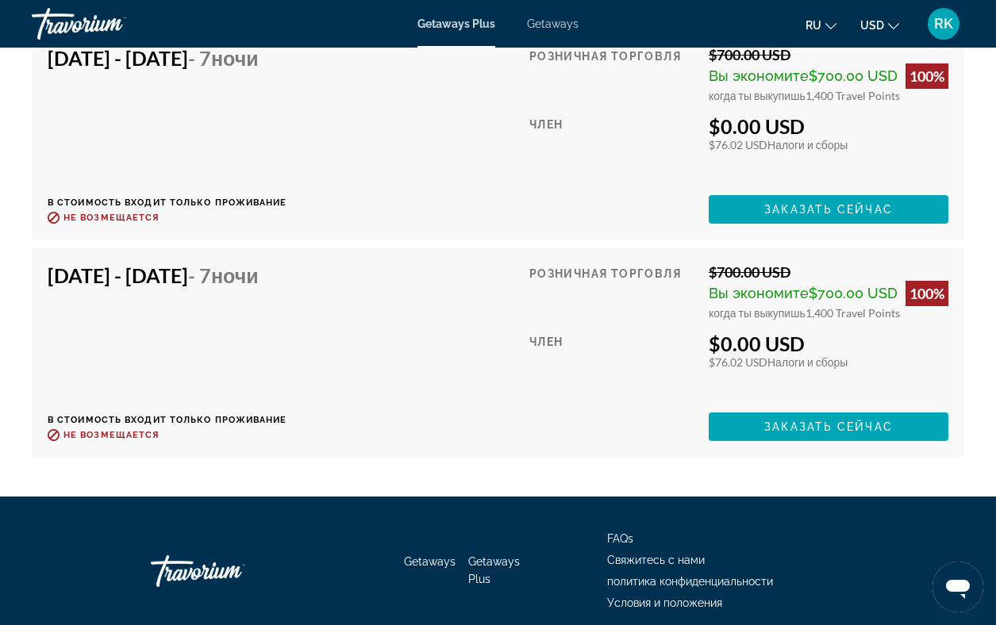
scroll to position [3242, 0]
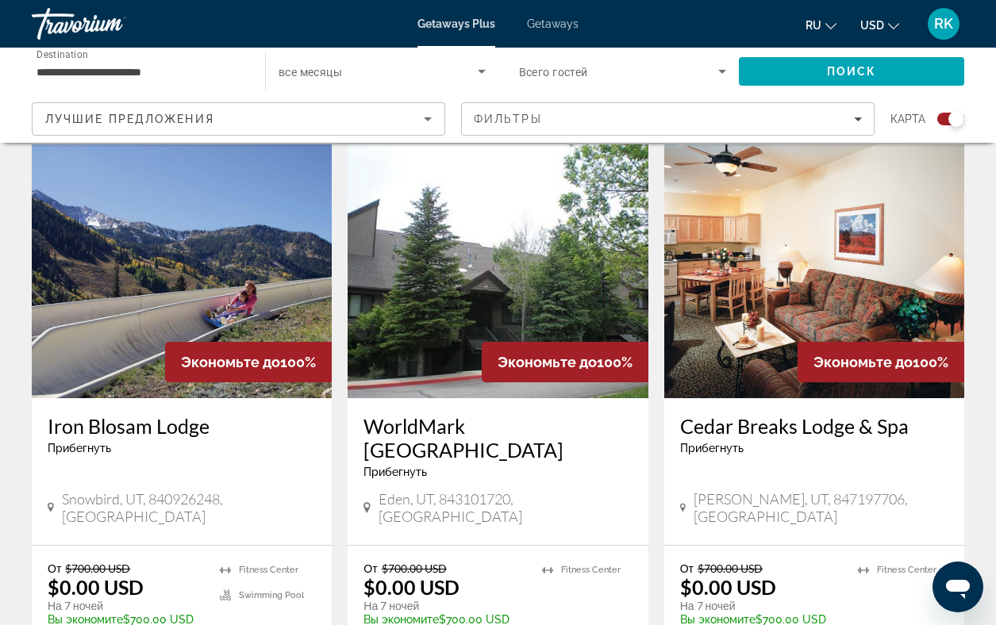
scroll to position [547, 0]
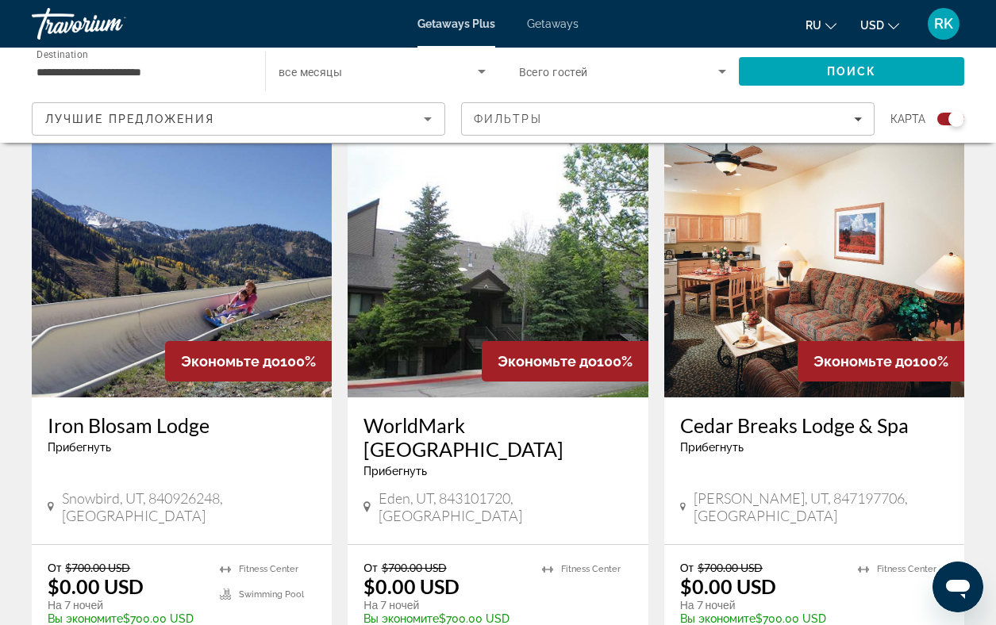
click at [169, 255] on img "Main content" at bounding box center [182, 271] width 300 height 254
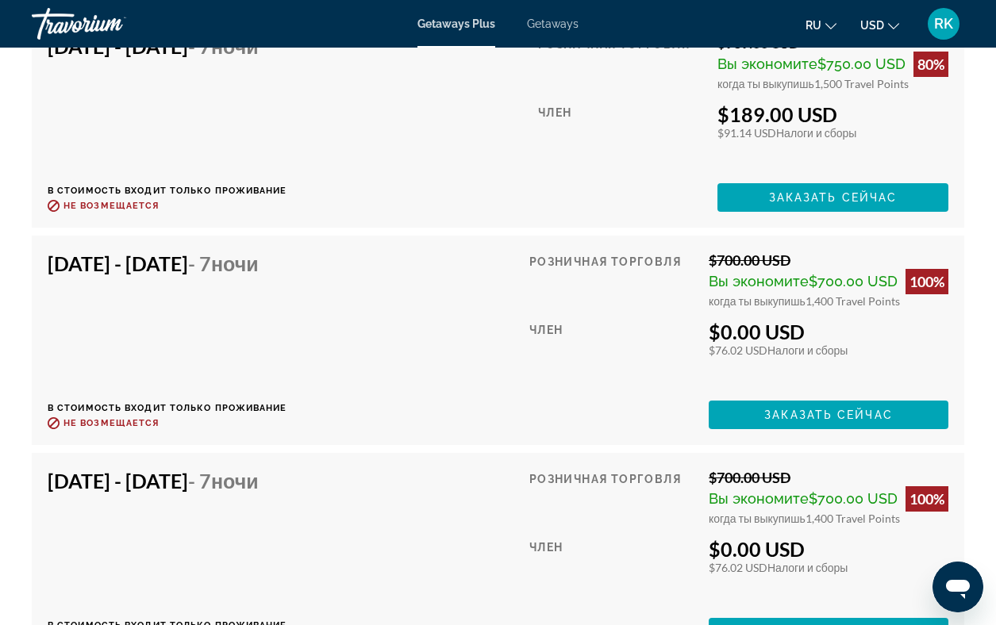
scroll to position [4214, 0]
